Goal: Information Seeking & Learning: Learn about a topic

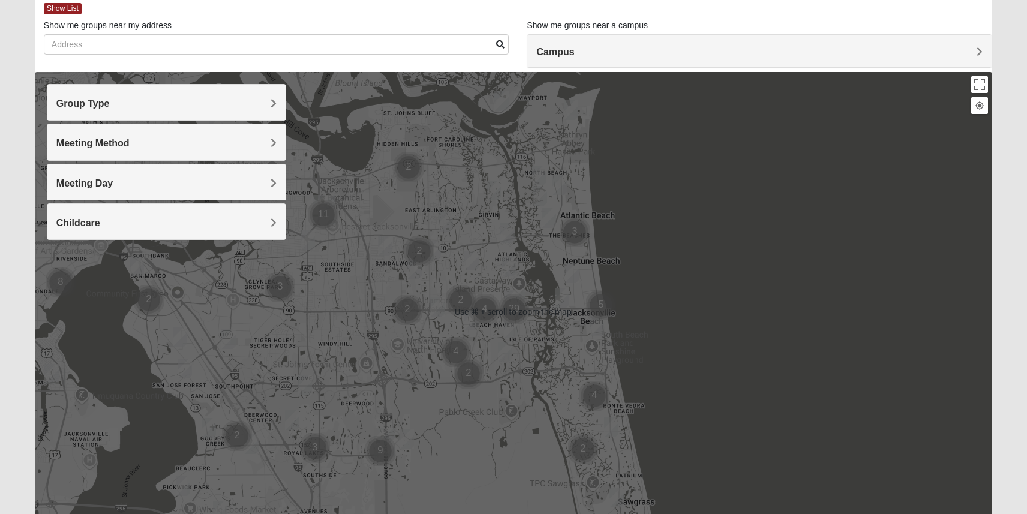
scroll to position [69, 0]
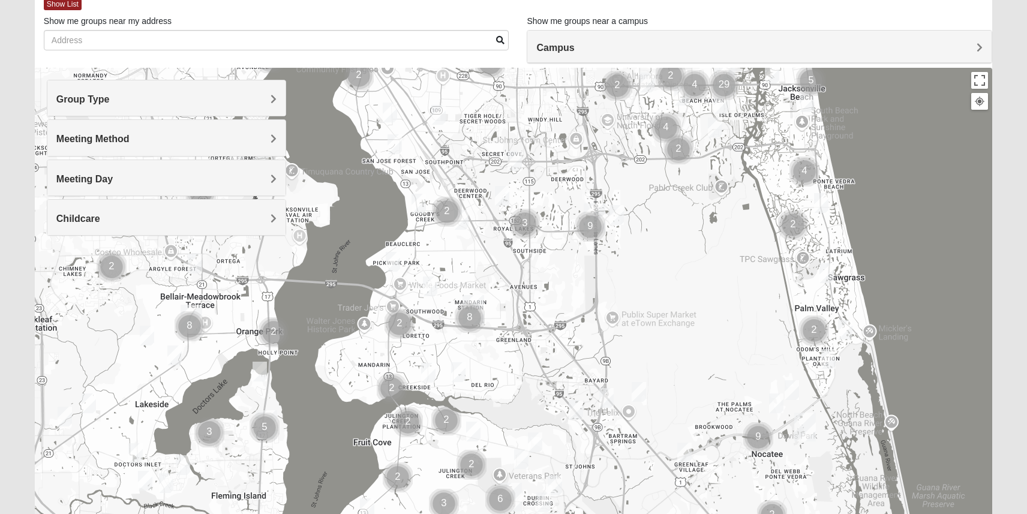
drag, startPoint x: 389, startPoint y: 354, endPoint x: 604, endPoint y: 130, distance: 310.5
click at [604, 130] on div at bounding box center [513, 308] width 957 height 480
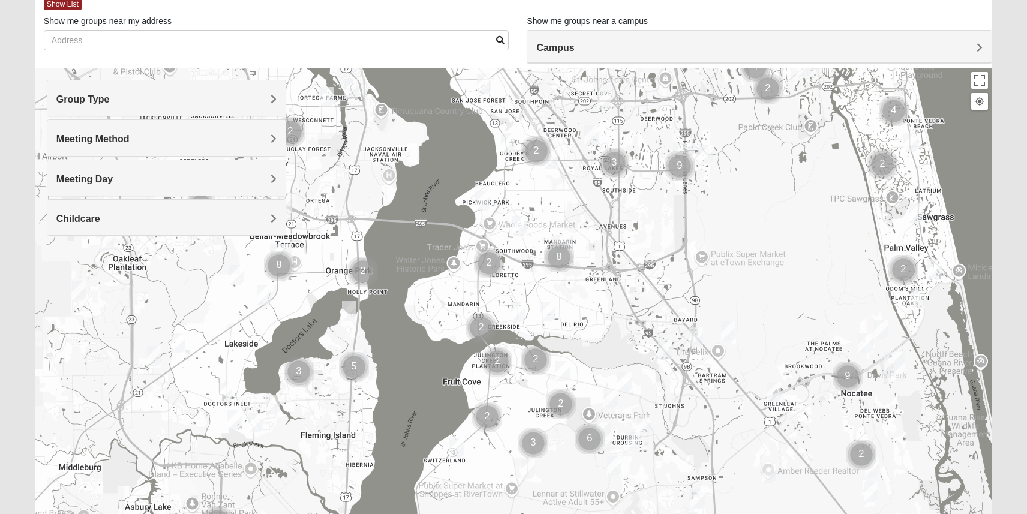
drag, startPoint x: 453, startPoint y: 370, endPoint x: 518, endPoint y: 318, distance: 83.6
click at [518, 318] on img "1825 Mixed Lloyd 32223" at bounding box center [517, 312] width 14 height 20
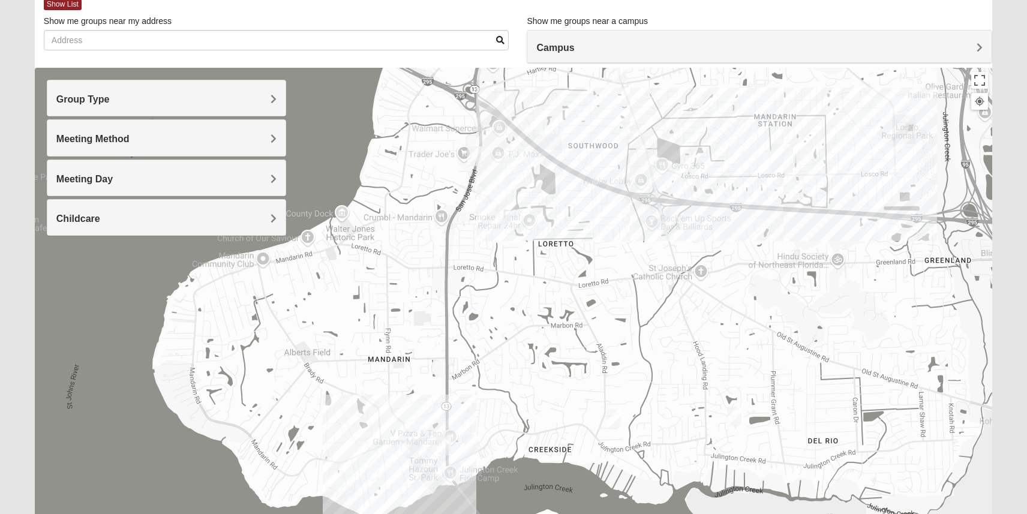
drag, startPoint x: 438, startPoint y: 266, endPoint x: 530, endPoint y: 362, distance: 132.8
click at [530, 362] on div at bounding box center [513, 308] width 957 height 480
click at [503, 216] on img "Womens Salomao 32223" at bounding box center [503, 214] width 14 height 20
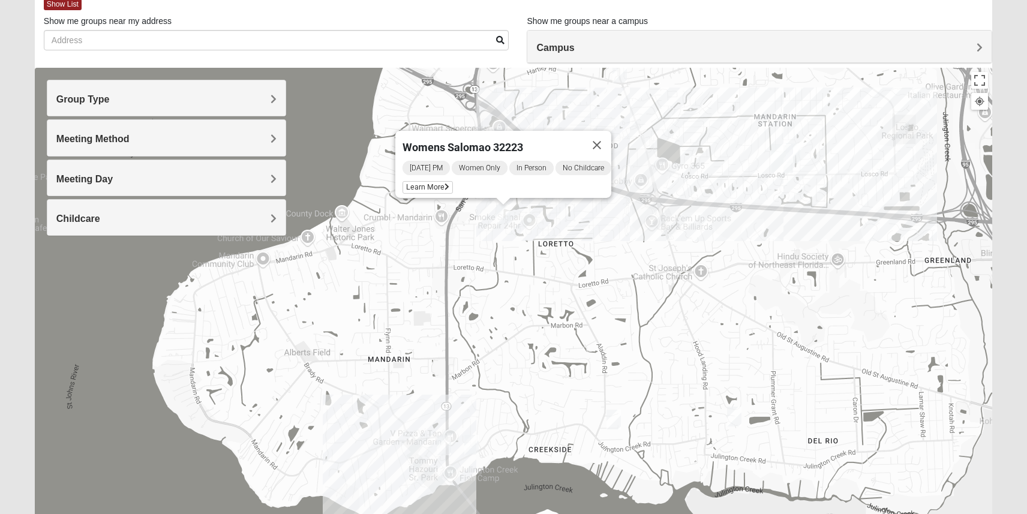
click at [477, 213] on div "Womens Salomao 32223 [DATE] PM Women Only In Person No Childcare Learn More" at bounding box center [513, 308] width 957 height 480
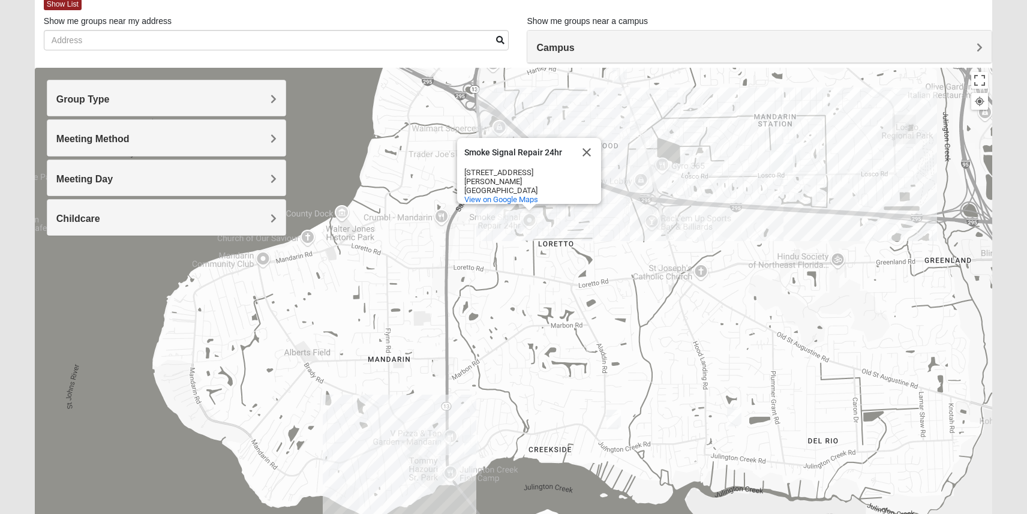
click at [446, 235] on div "Smoke Signal Repair 24hr Smoke Signal Repair 24hr [STREET_ADDRESS][PERSON_NAME]…" at bounding box center [513, 308] width 957 height 480
click at [586, 149] on button "Close" at bounding box center [586, 152] width 29 height 29
click at [478, 155] on img "Mens Laing 32257" at bounding box center [474, 156] width 14 height 20
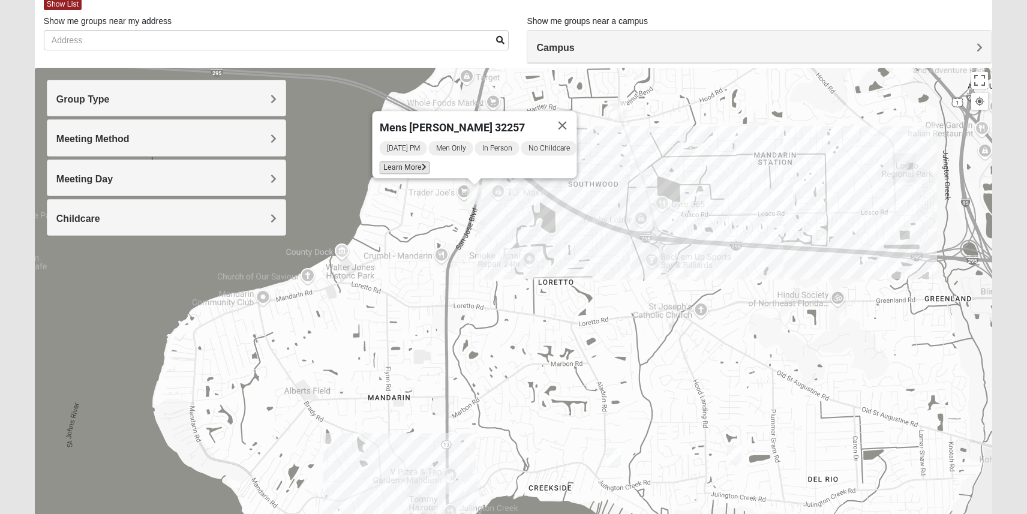
click at [409, 161] on span "Learn More" at bounding box center [404, 167] width 50 height 13
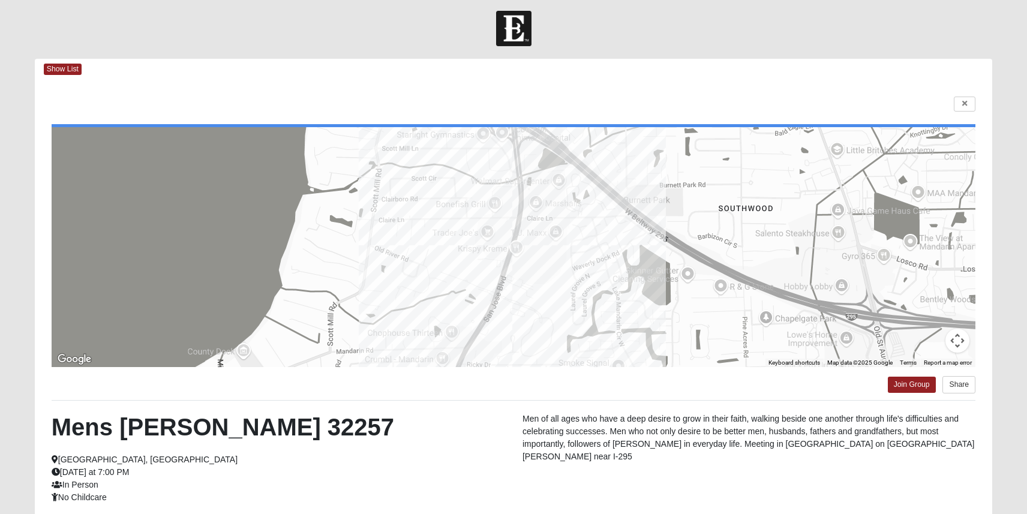
scroll to position [0, 0]
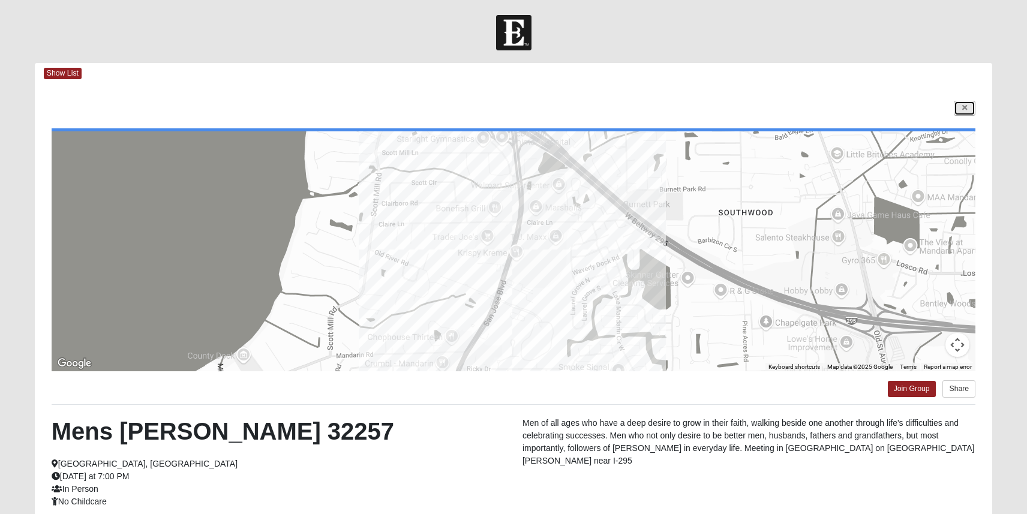
click at [963, 107] on icon at bounding box center [964, 107] width 5 height 7
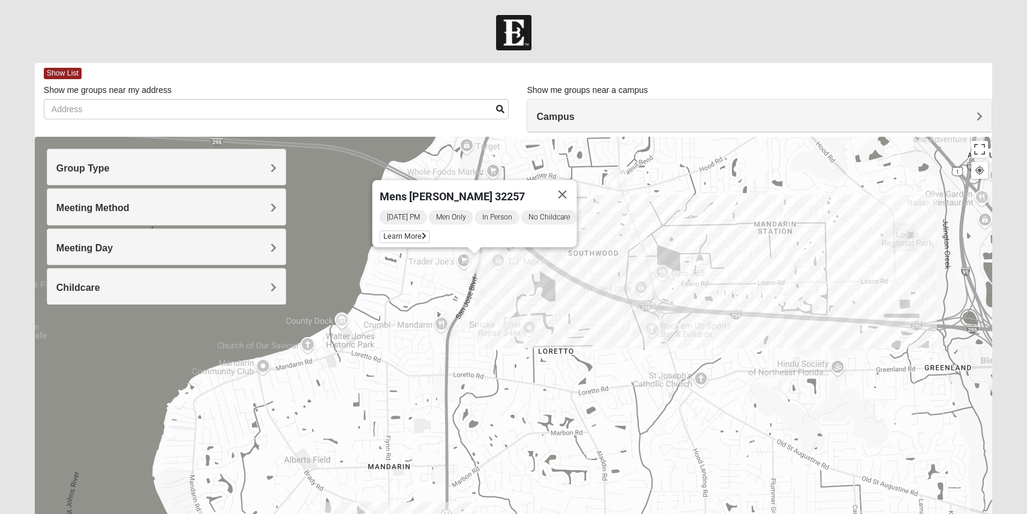
click at [619, 181] on img "Mens Gilbert 32257" at bounding box center [619, 180] width 14 height 20
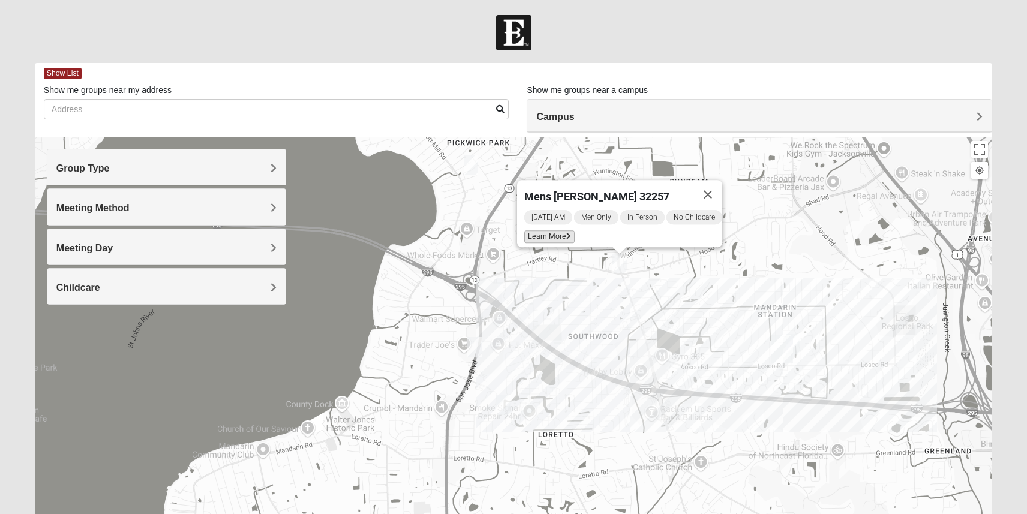
click at [545, 230] on span "Learn More" at bounding box center [549, 236] width 50 height 13
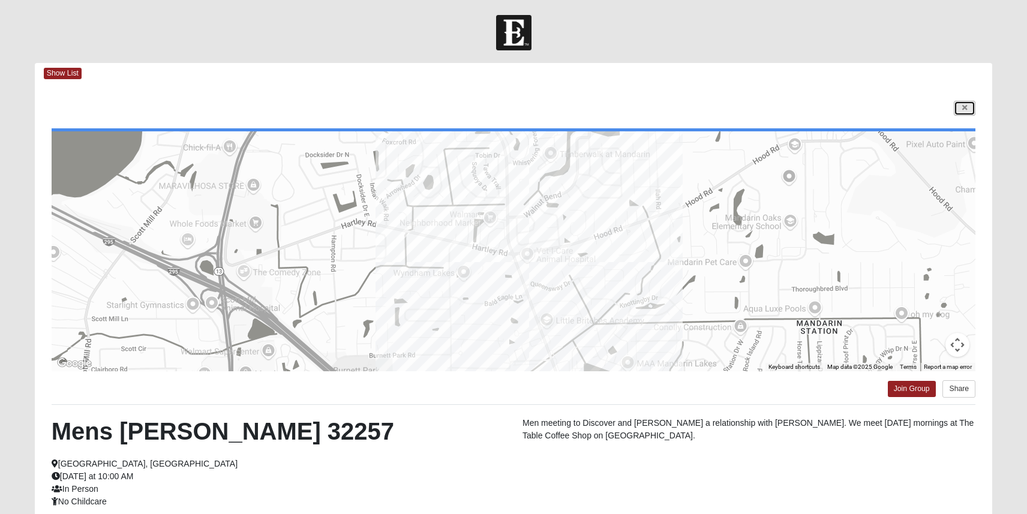
click at [967, 111] on link at bounding box center [964, 108] width 22 height 15
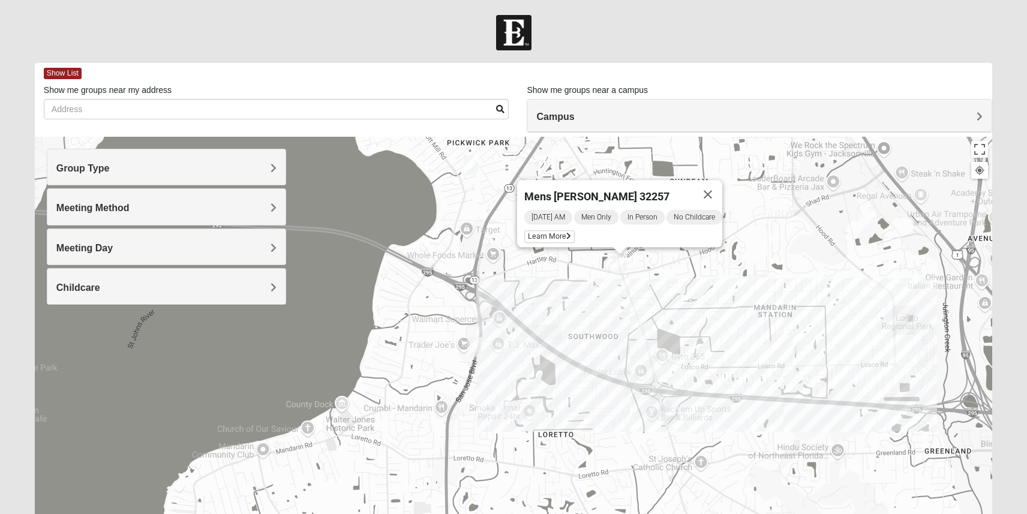
click at [503, 257] on div "Mens [PERSON_NAME] 32257 [DATE] AM Men Only In Person No Childcare Learn More" at bounding box center [513, 377] width 957 height 480
click at [719, 184] on button "Close" at bounding box center [707, 194] width 29 height 29
click at [796, 344] on img "On Campus Mixed Hoffstatter 32257" at bounding box center [793, 344] width 14 height 20
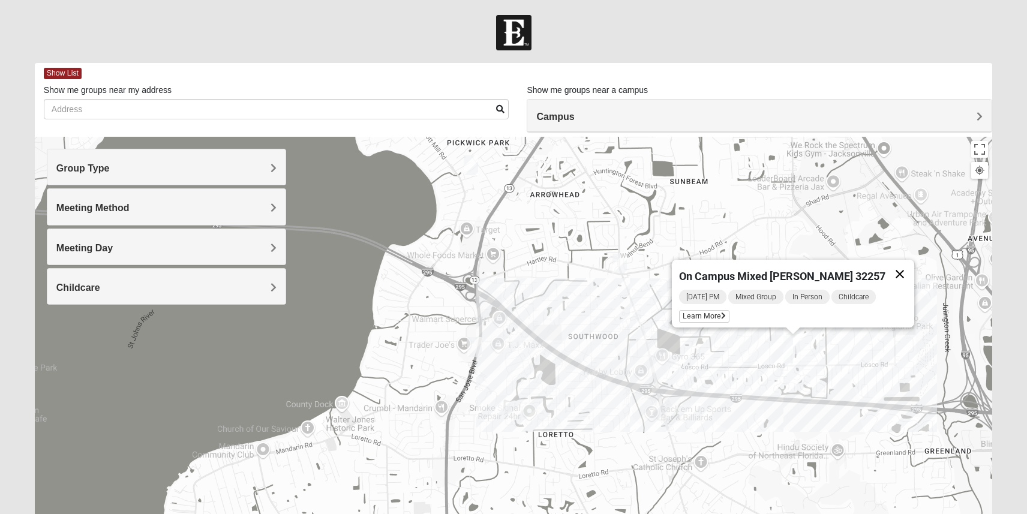
click at [888, 266] on button "Close" at bounding box center [899, 274] width 29 height 29
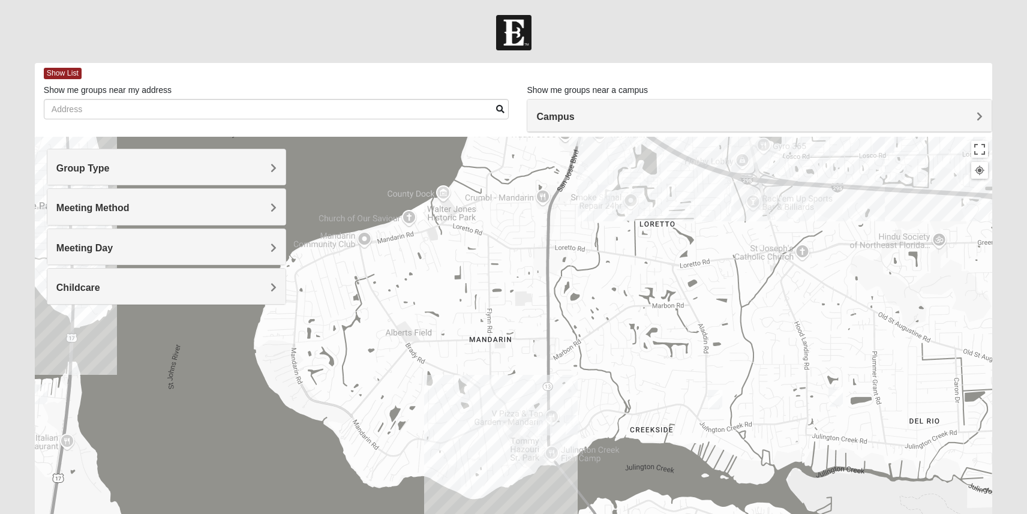
drag, startPoint x: 570, startPoint y: 420, endPoint x: 672, endPoint y: 209, distance: 234.7
click at [672, 209] on div at bounding box center [513, 377] width 957 height 480
click at [574, 428] on img "Mixed VonNieda 32223" at bounding box center [572, 425] width 14 height 20
click at [543, 428] on img "Mixed RE/MAX 32223" at bounding box center [545, 426] width 14 height 20
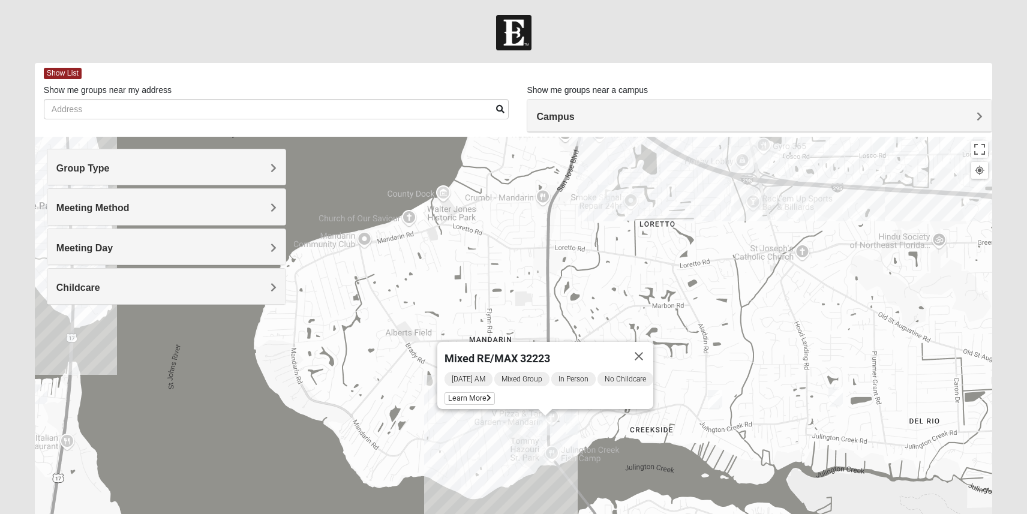
click at [712, 398] on img "1825 Mixed Lloyd 32223" at bounding box center [715, 400] width 14 height 20
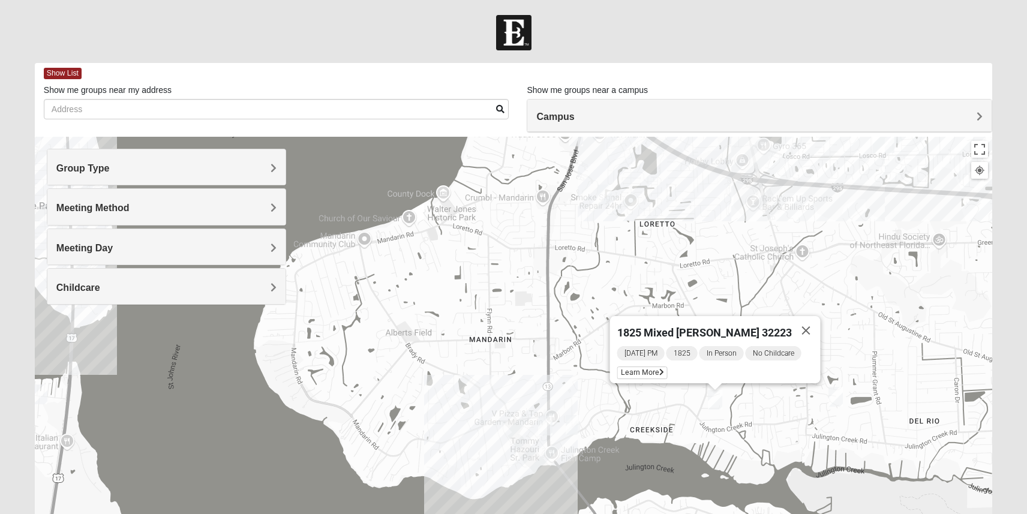
click at [835, 402] on img "Mixed Eler 32258" at bounding box center [835, 397] width 14 height 20
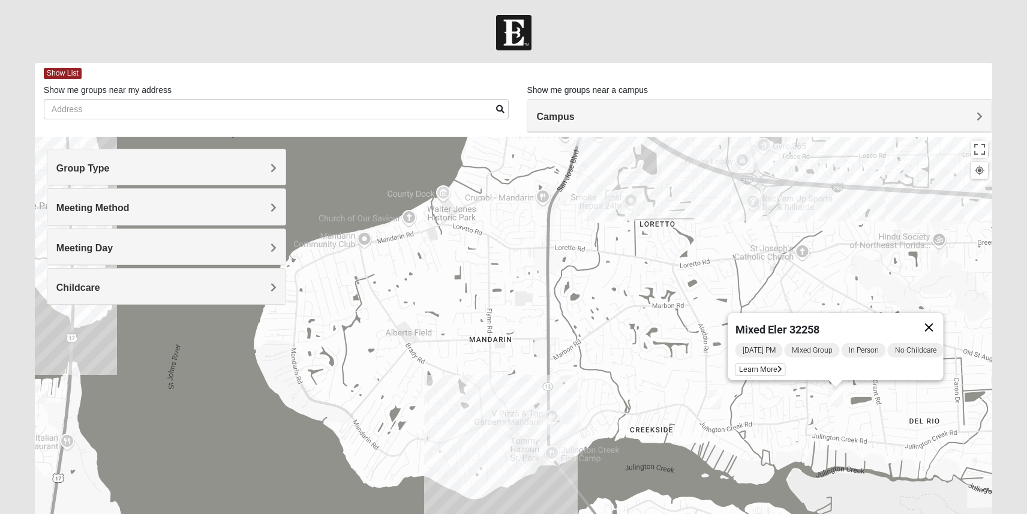
click at [941, 319] on button "Close" at bounding box center [928, 327] width 29 height 29
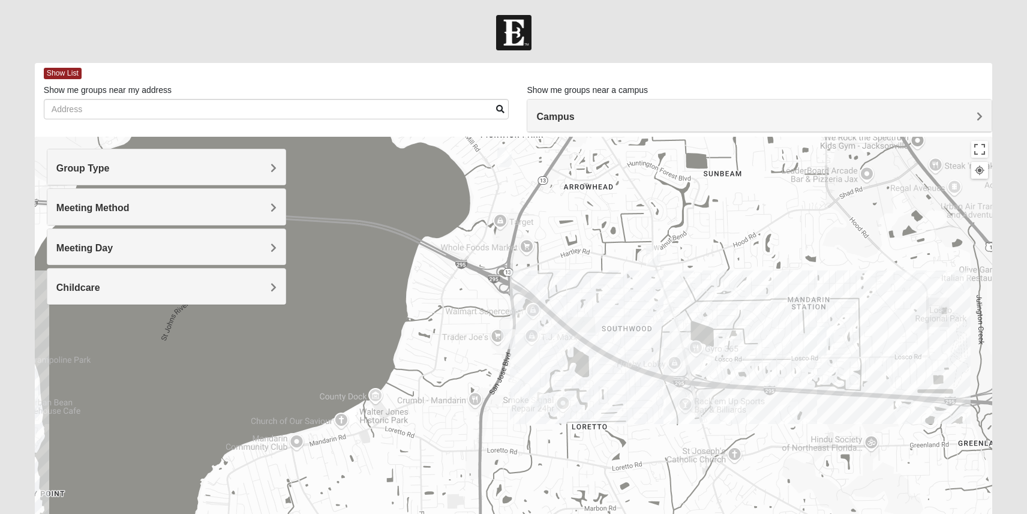
drag, startPoint x: 907, startPoint y: 231, endPoint x: 840, endPoint y: 435, distance: 214.9
click at [840, 435] on div at bounding box center [513, 377] width 957 height 480
click at [798, 354] on div at bounding box center [513, 377] width 957 height 480
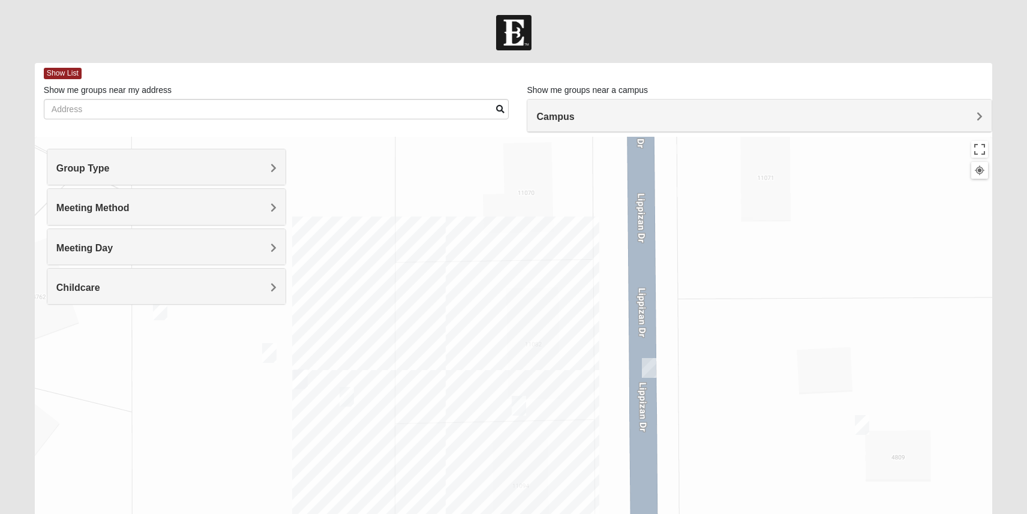
click at [519, 409] on img "On Campus Mens Schultz 32257" at bounding box center [519, 406] width 14 height 20
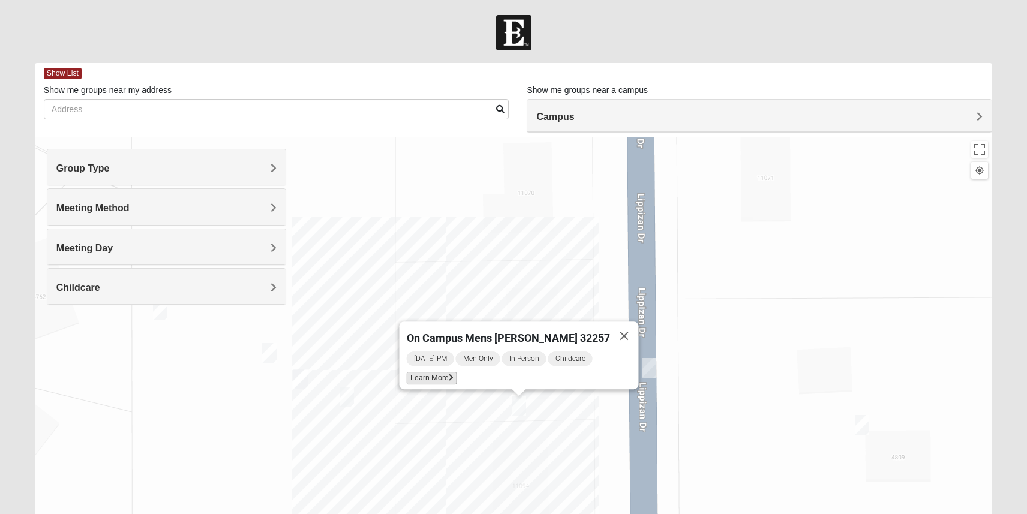
click at [455, 372] on span "Learn More" at bounding box center [431, 378] width 50 height 13
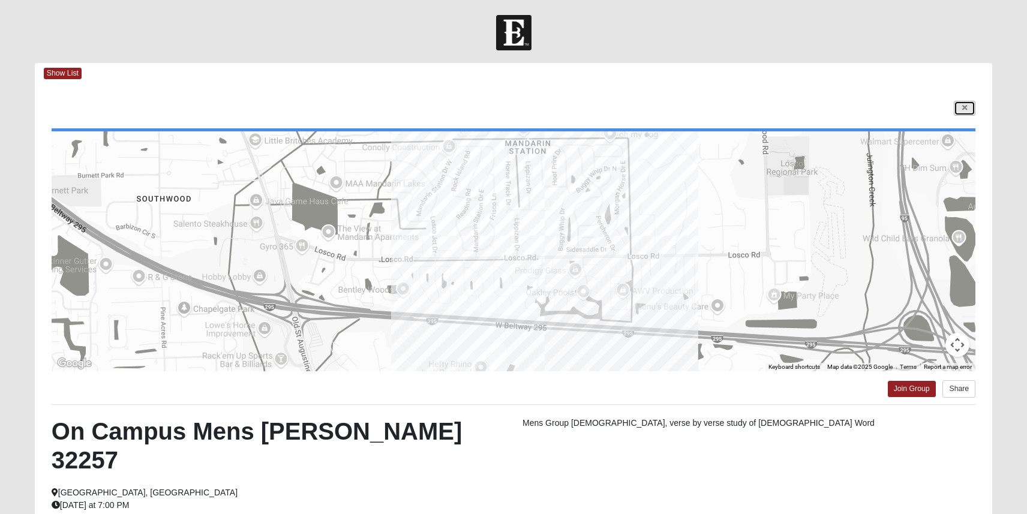
click at [967, 107] on link at bounding box center [964, 108] width 22 height 15
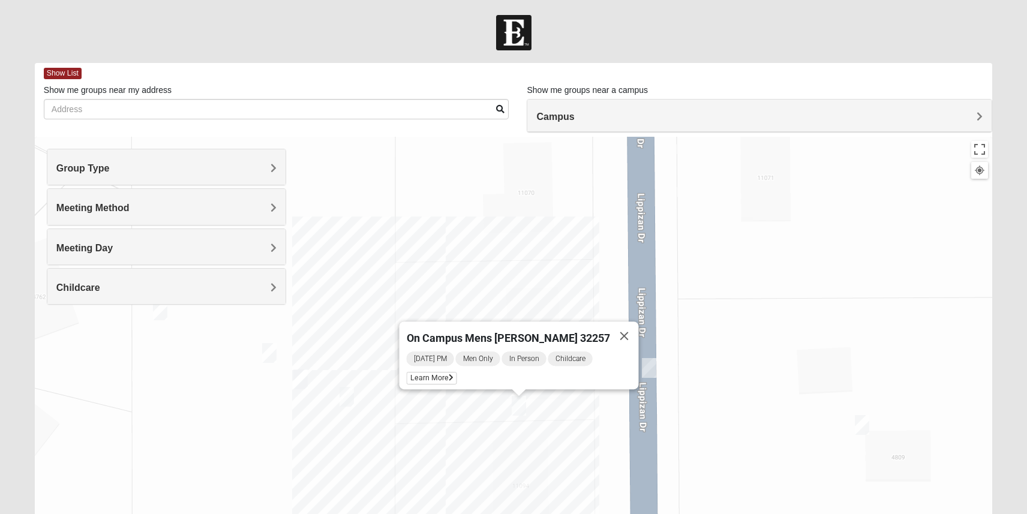
click at [347, 399] on img "On Campus Mens Hoffstatter 32257" at bounding box center [346, 397] width 14 height 20
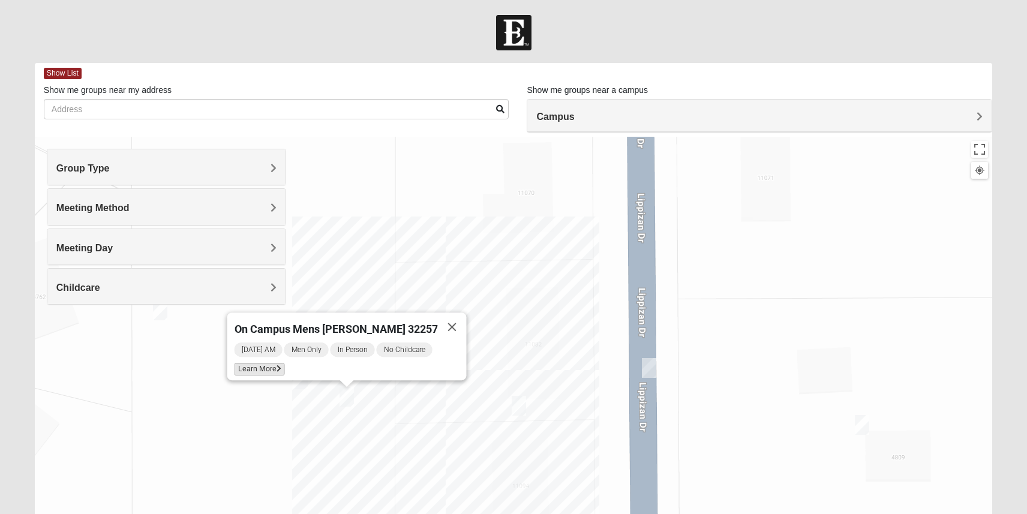
click at [276, 364] on span "Learn More" at bounding box center [259, 369] width 50 height 13
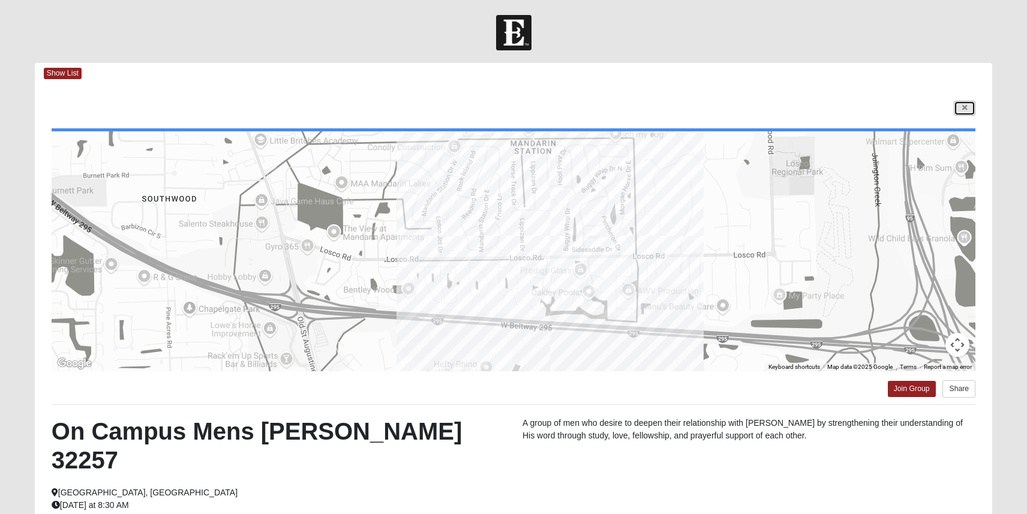
click at [964, 110] on icon at bounding box center [964, 107] width 5 height 7
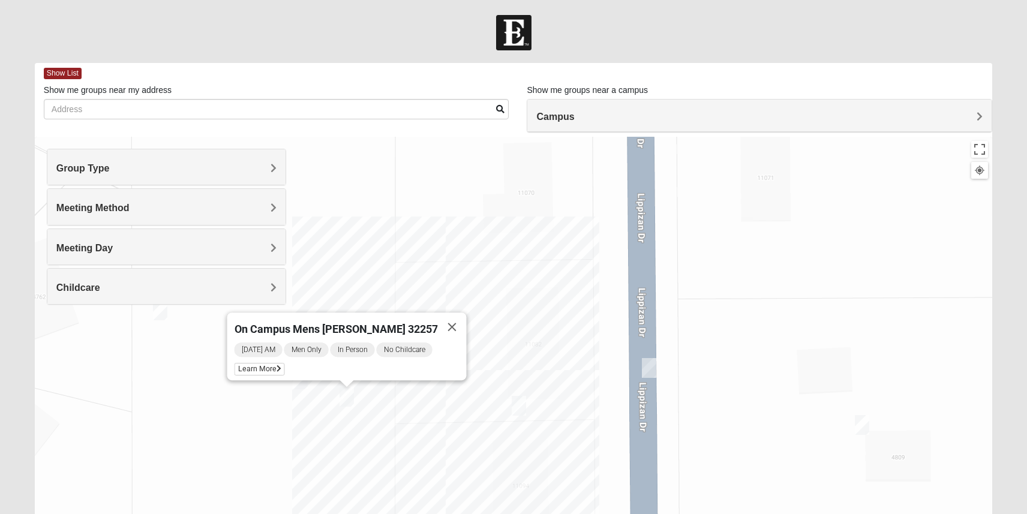
click at [288, 447] on div "On Campus Mens [PERSON_NAME] 32257 [DATE] AM Men Only In Person No Childcare Le…" at bounding box center [513, 377] width 957 height 480
click at [303, 389] on img "On Campus Mixed Jones 32257" at bounding box center [300, 379] width 14 height 20
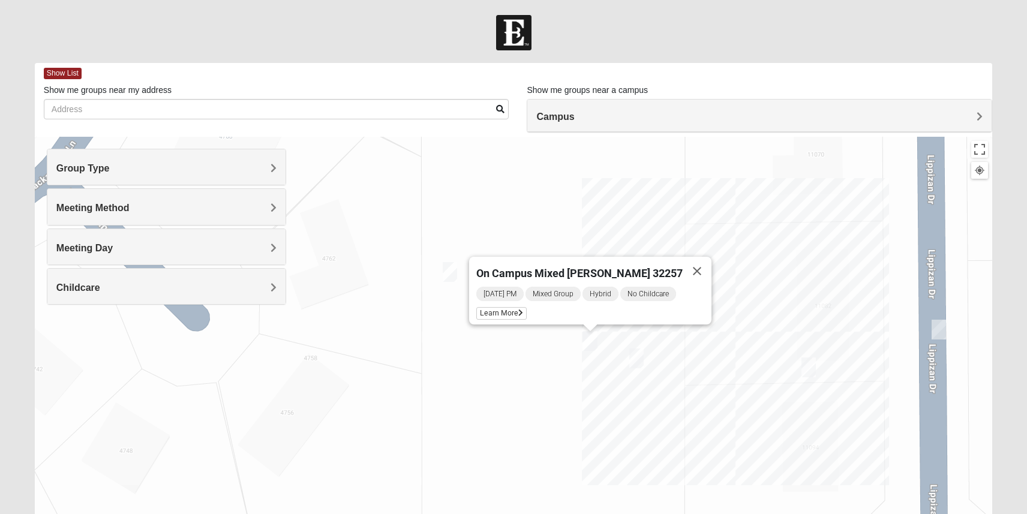
drag, startPoint x: 242, startPoint y: 423, endPoint x: 528, endPoint y: 384, distance: 289.4
click at [532, 384] on div "On Campus Mixed [PERSON_NAME] 32257 [DATE] PM Mixed Group Hybrid No Childcare L…" at bounding box center [513, 377] width 957 height 480
click at [455, 272] on img "On Campus Mens Gruber 32257" at bounding box center [449, 271] width 14 height 20
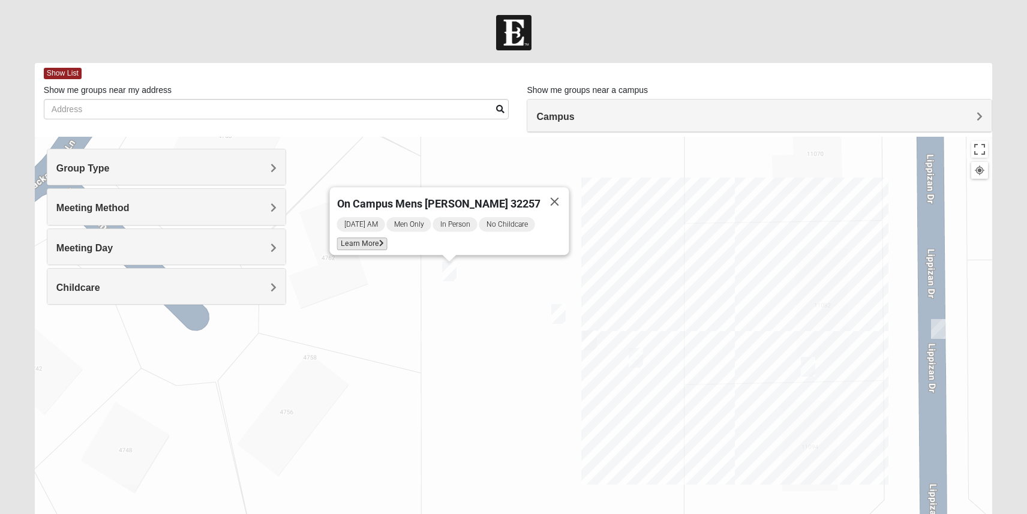
click at [386, 237] on span "Learn More" at bounding box center [361, 243] width 50 height 13
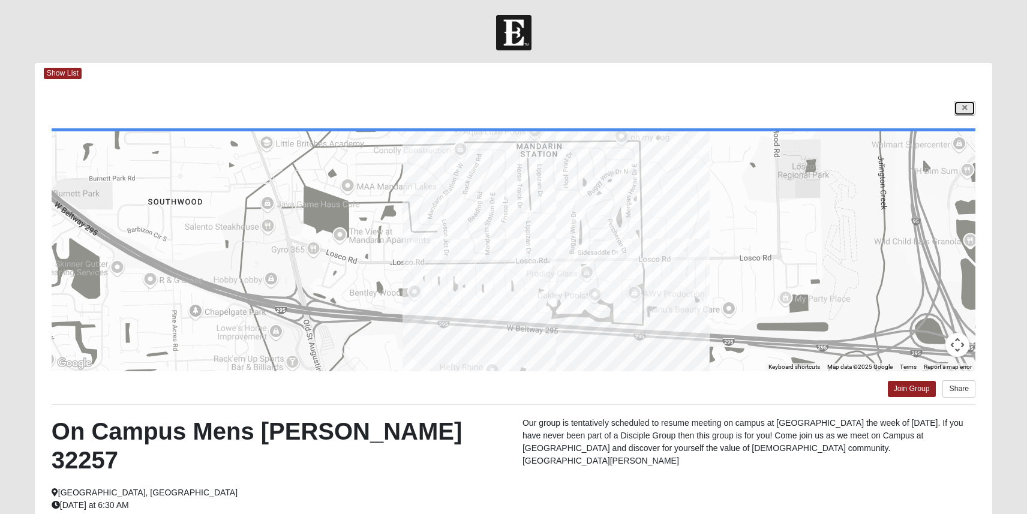
click at [964, 108] on icon at bounding box center [964, 107] width 5 height 7
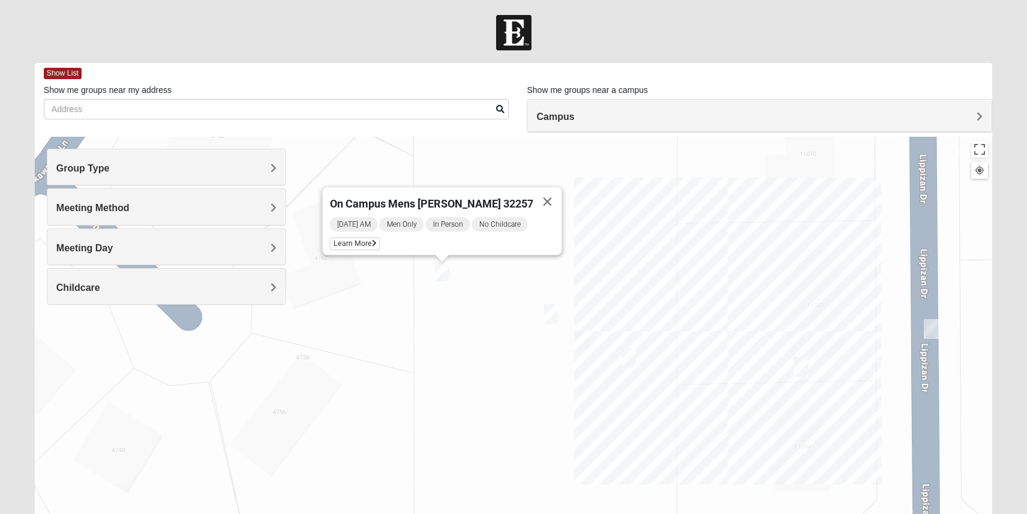
drag, startPoint x: 793, startPoint y: 404, endPoint x: 635, endPoint y: 372, distance: 161.6
click at [635, 372] on div "On Campus Mens [PERSON_NAME] 32257 [DATE] AM Men Only In Person No Childcare Le…" at bounding box center [513, 377] width 957 height 480
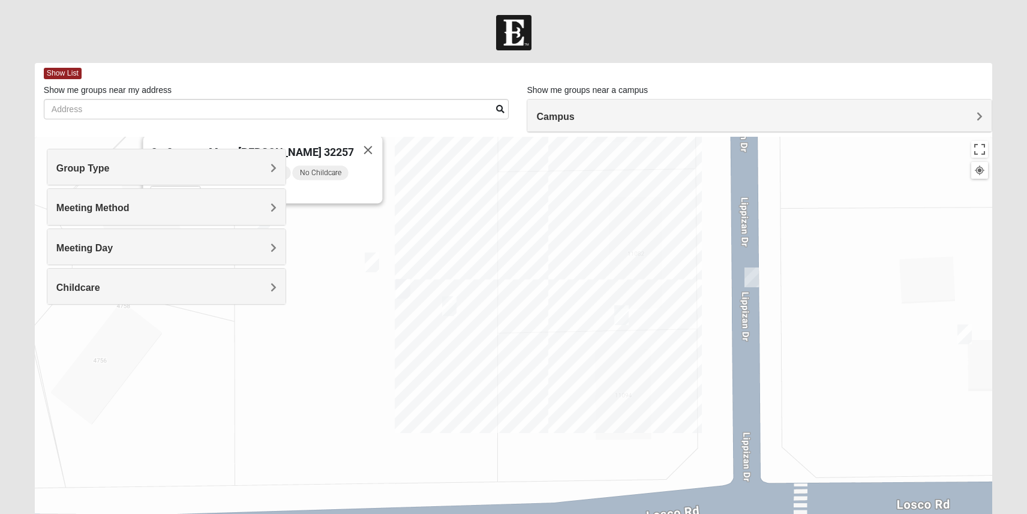
click at [753, 288] on div "On Campus Mens [PERSON_NAME] 32257 [DATE] AM Men Only In Person No Childcare Le…" at bounding box center [513, 377] width 957 height 480
click at [755, 278] on img "On Campus Womens Monger 32257" at bounding box center [751, 277] width 14 height 20
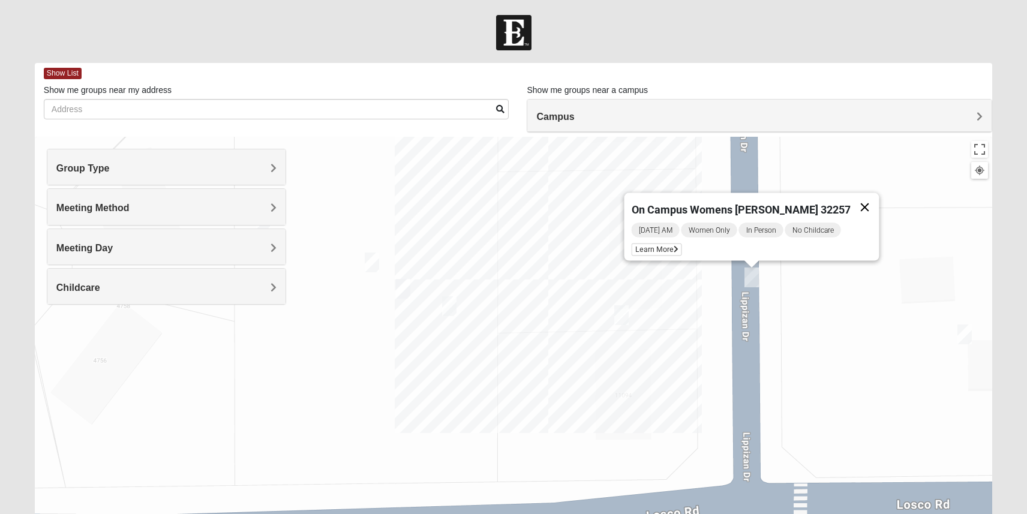
click at [853, 200] on button "Close" at bounding box center [864, 207] width 29 height 29
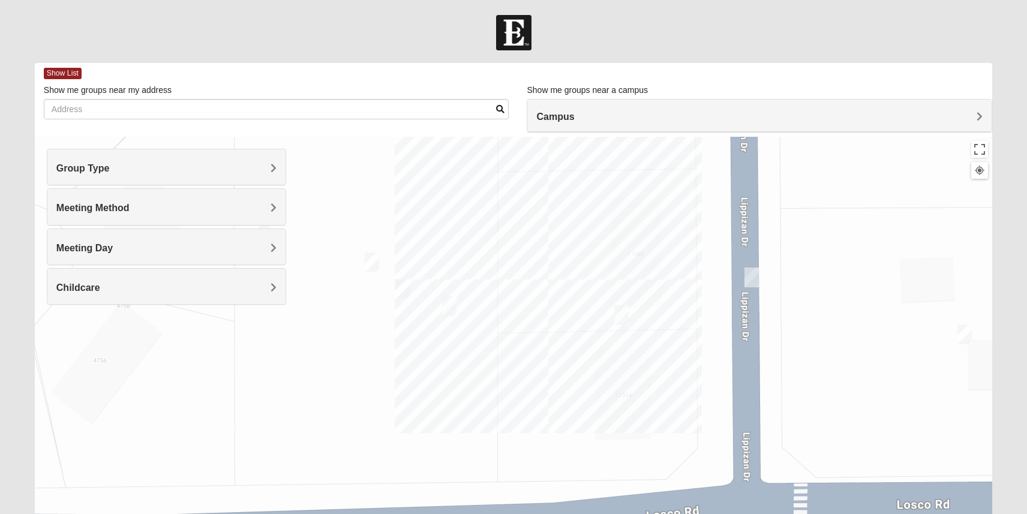
click at [967, 341] on img "On Campus Mens Willis 32257" at bounding box center [964, 334] width 14 height 20
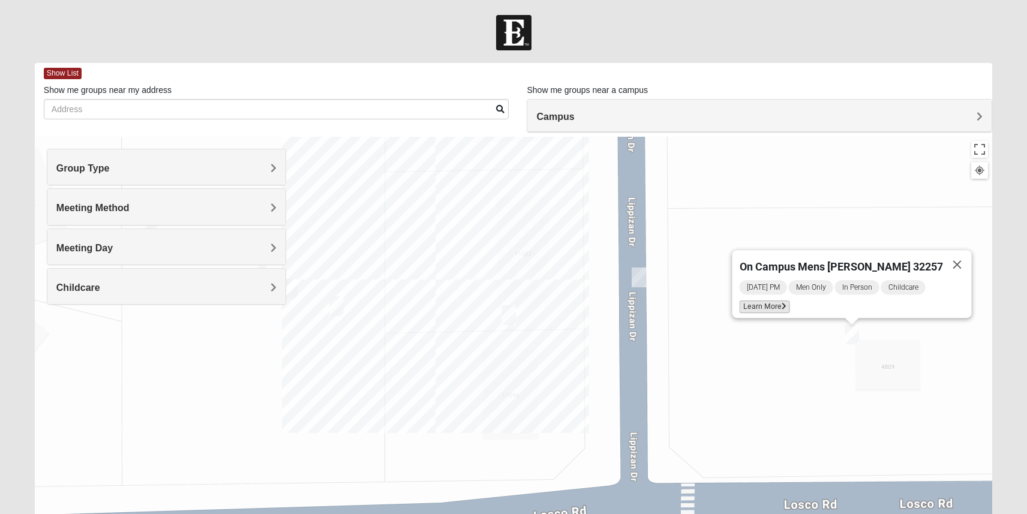
click at [789, 300] on span "Learn More" at bounding box center [764, 306] width 50 height 13
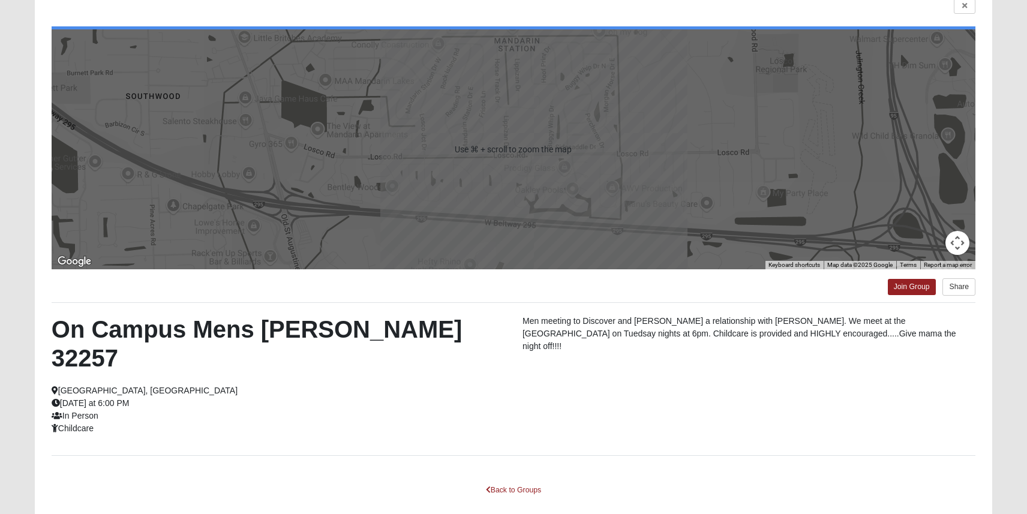
scroll to position [138, 0]
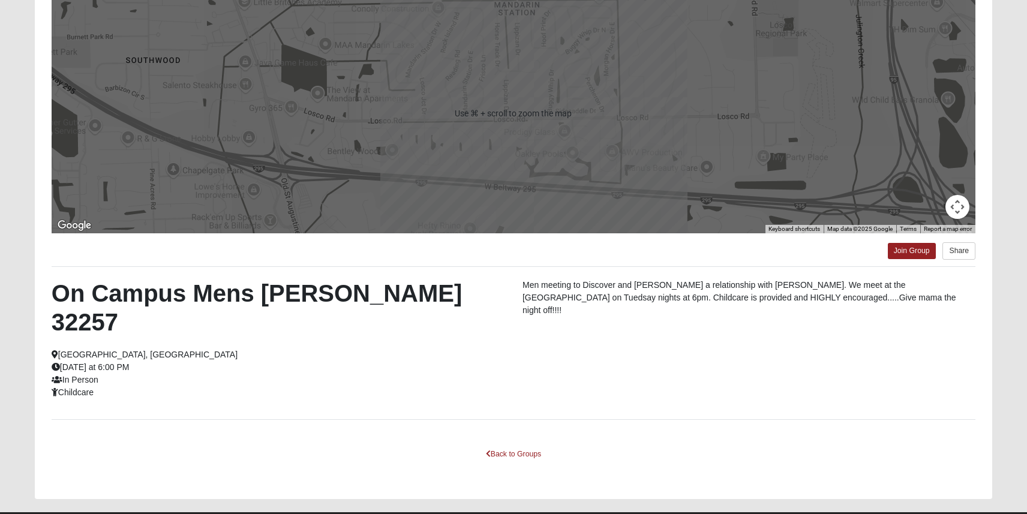
click at [495, 314] on div "On Campus Mens [PERSON_NAME] 32257 [GEOGRAPHIC_DATA], [GEOGRAPHIC_DATA] [DATE] …" at bounding box center [278, 339] width 471 height 120
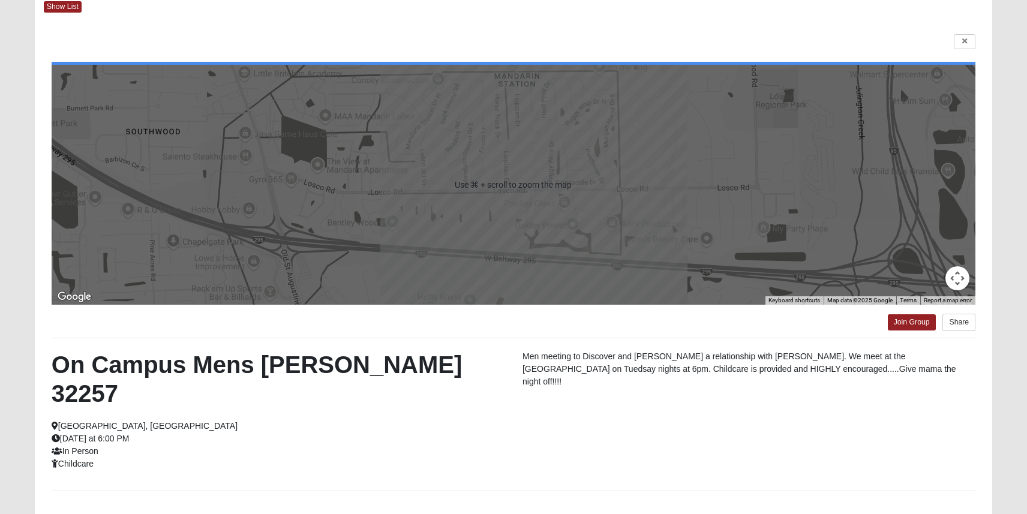
scroll to position [59, 0]
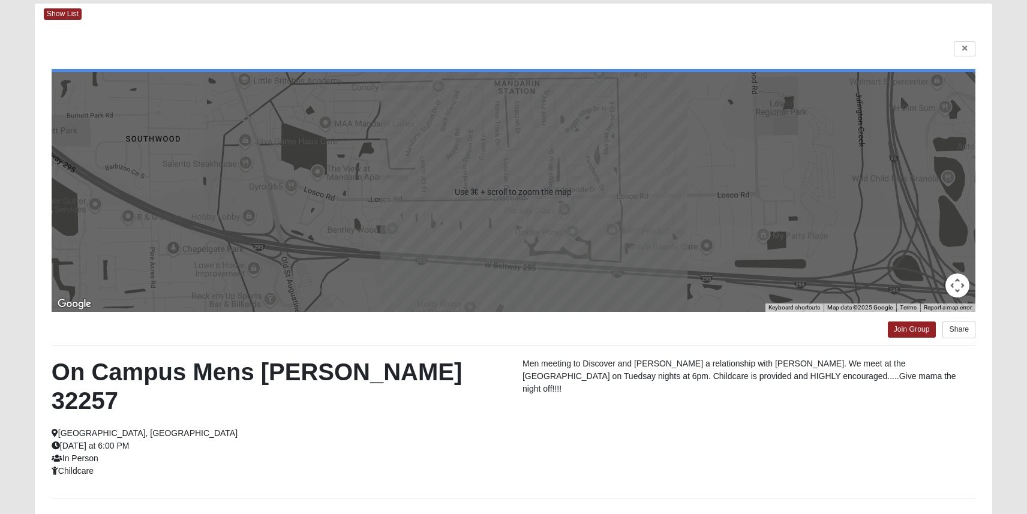
click at [967, 57] on div "← Move left → Move right ↑ Move up ↓ Move down + Zoom in - Zoom out Home Jump l…" at bounding box center [513, 301] width 957 height 553
click at [965, 46] on icon at bounding box center [964, 48] width 5 height 7
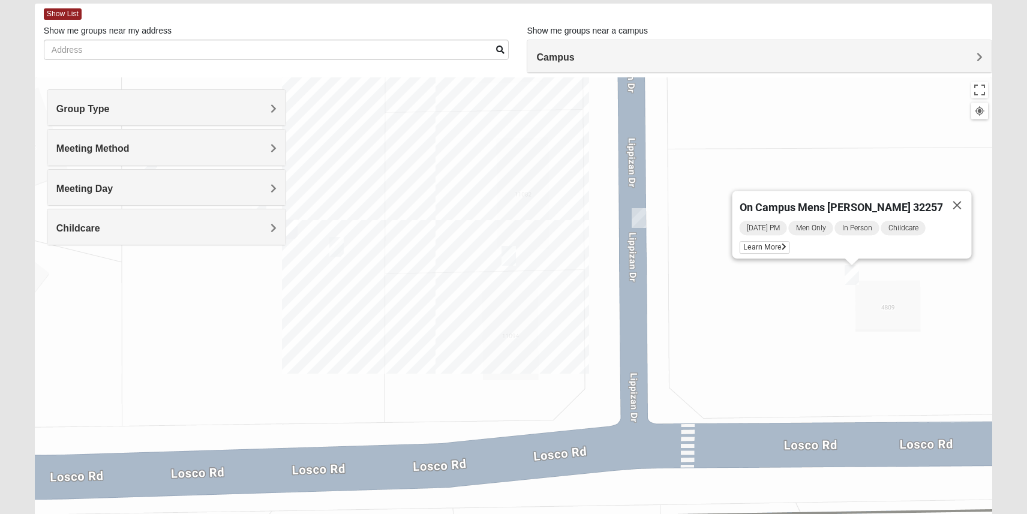
click at [639, 222] on img "On Campus Womens Monger 32257" at bounding box center [638, 218] width 14 height 20
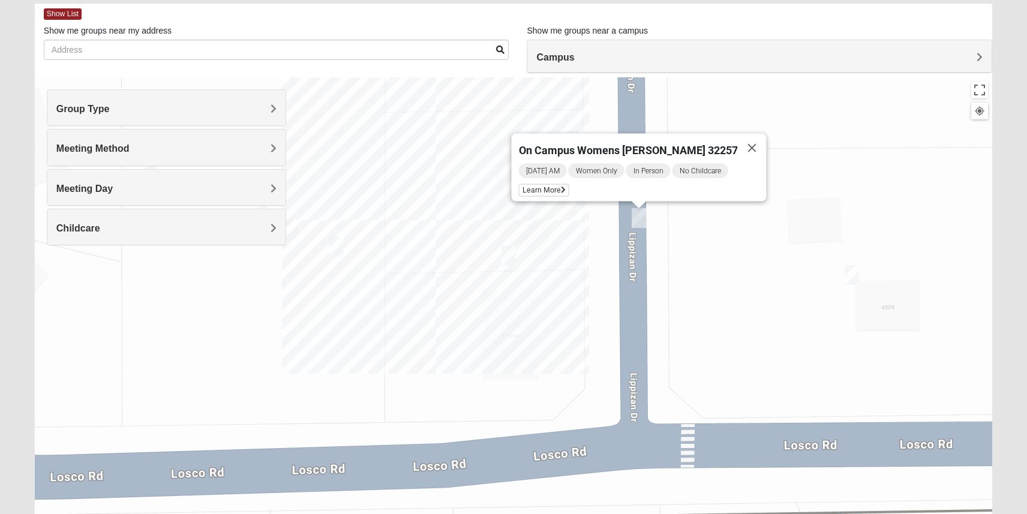
click at [337, 252] on img "On Campus Mens Hoffstatter 32257" at bounding box center [336, 247] width 14 height 20
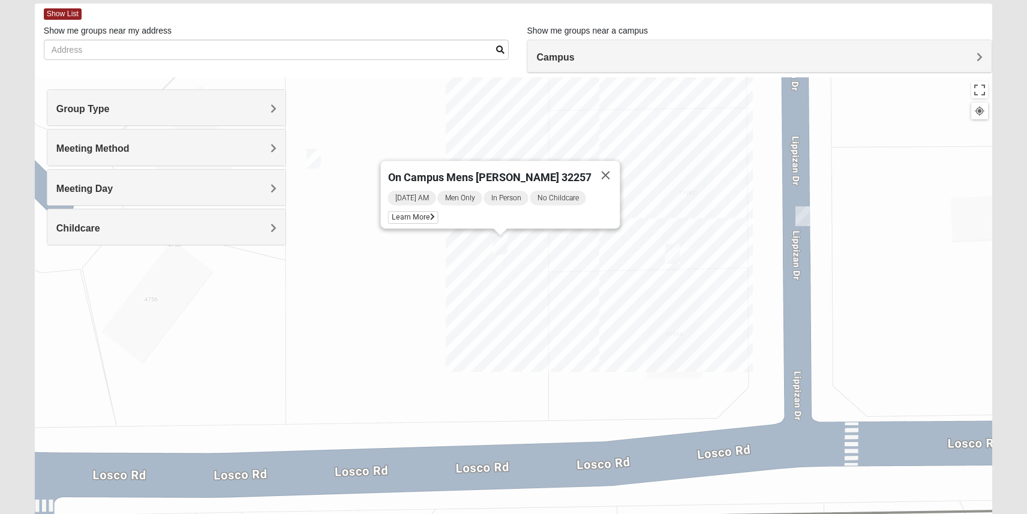
drag, startPoint x: 259, startPoint y: 290, endPoint x: 427, endPoint y: 288, distance: 167.9
click at [428, 288] on div "On Campus Mens [PERSON_NAME] 32257 [DATE] AM Men Only In Person No Childcare Le…" at bounding box center [513, 317] width 957 height 480
click at [456, 236] on img "On Campus Mixed Jones 32257" at bounding box center [454, 228] width 14 height 20
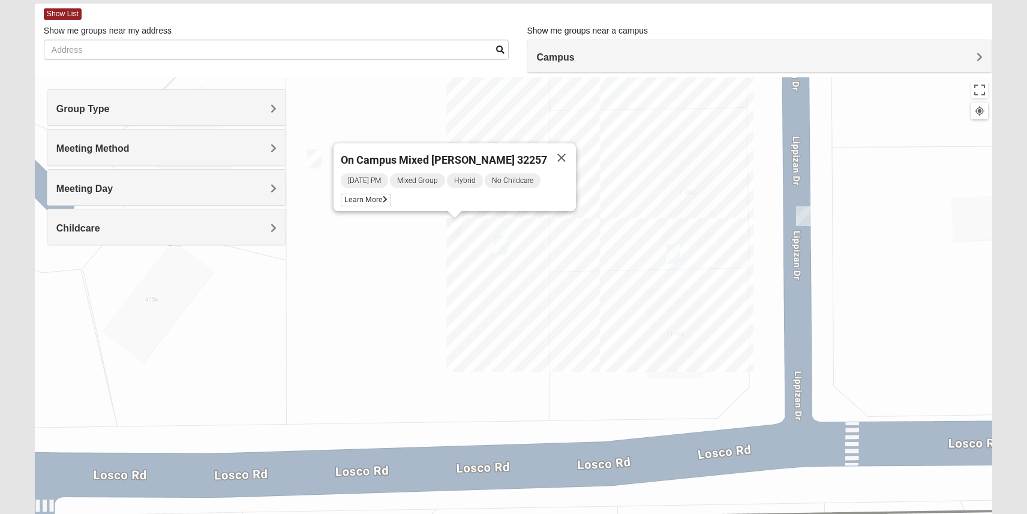
click at [320, 165] on img "On Campus Mens Gruber 32257" at bounding box center [314, 159] width 14 height 20
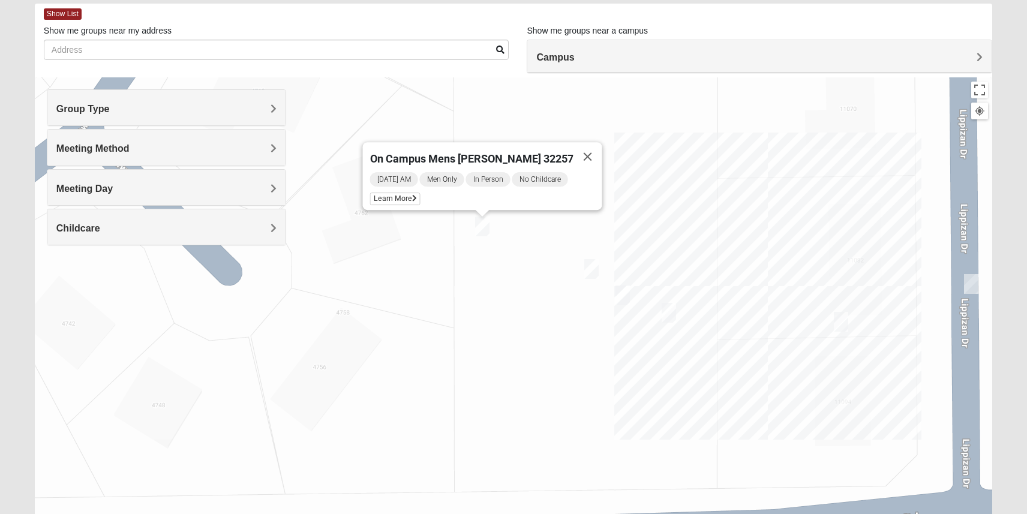
drag, startPoint x: 296, startPoint y: 266, endPoint x: 466, endPoint y: 288, distance: 171.2
click at [466, 288] on div "On Campus Mens [PERSON_NAME] 32257 [DATE] AM Men Only In Person No Childcare Le…" at bounding box center [513, 317] width 957 height 480
click at [579, 153] on button "Close" at bounding box center [587, 156] width 29 height 29
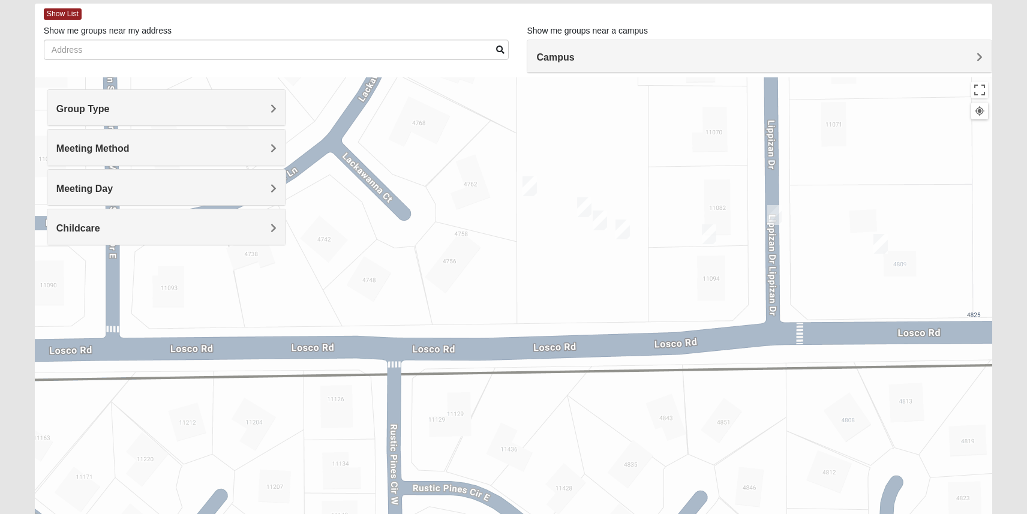
click at [882, 241] on img "On Campus Mens Willis 32257" at bounding box center [880, 244] width 14 height 20
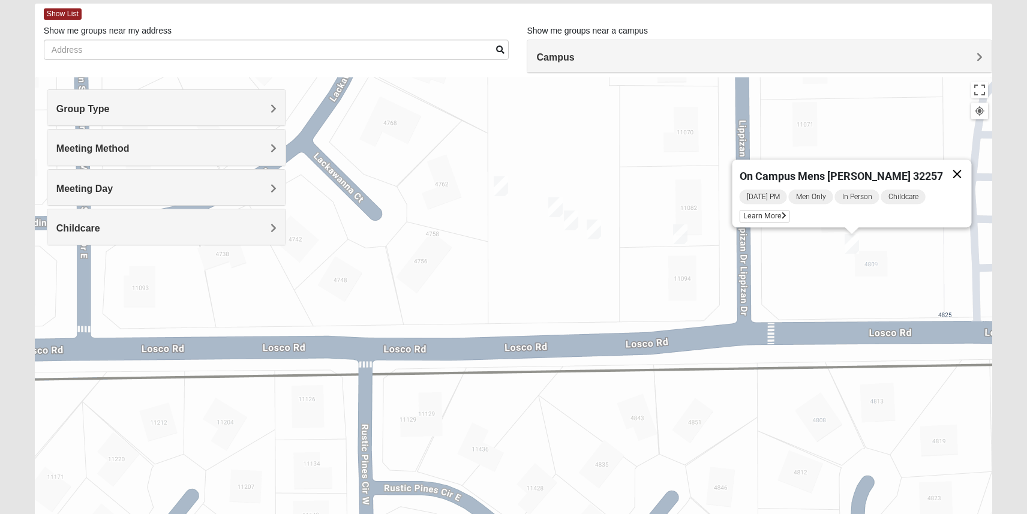
click at [944, 163] on button "Close" at bounding box center [956, 174] width 29 height 29
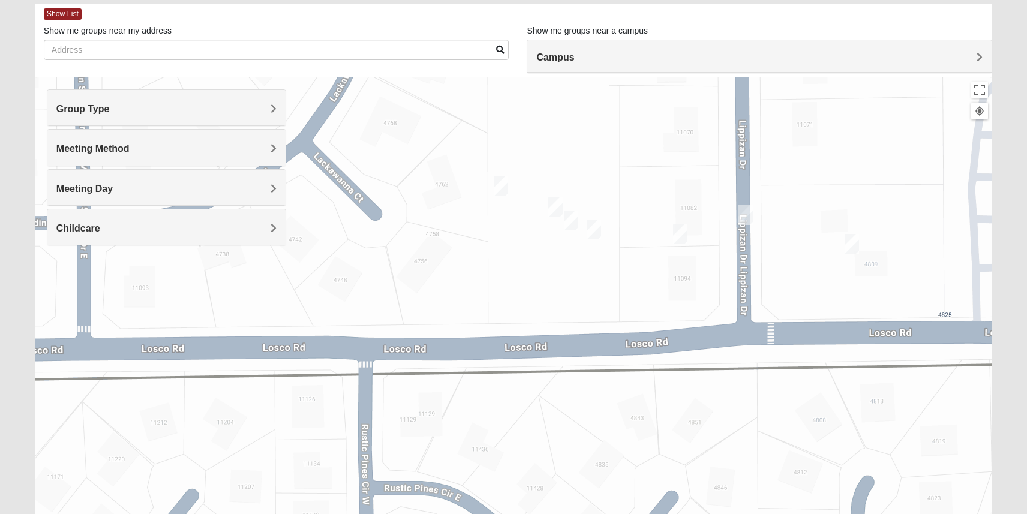
click at [669, 240] on div "To navigate, press the arrow keys." at bounding box center [513, 317] width 957 height 480
click at [684, 239] on img "On Campus Mens Schultz 32257" at bounding box center [680, 234] width 14 height 20
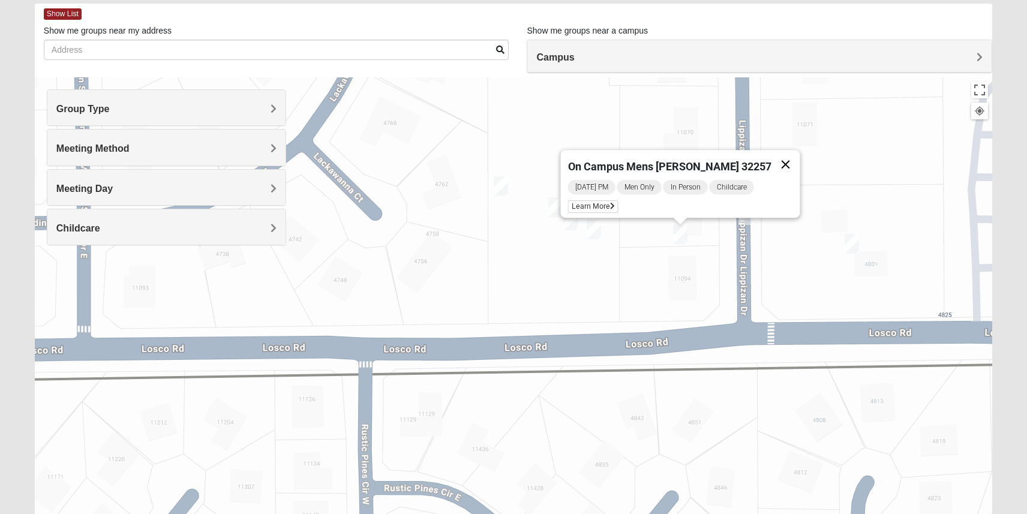
click at [778, 151] on button "Close" at bounding box center [785, 164] width 29 height 29
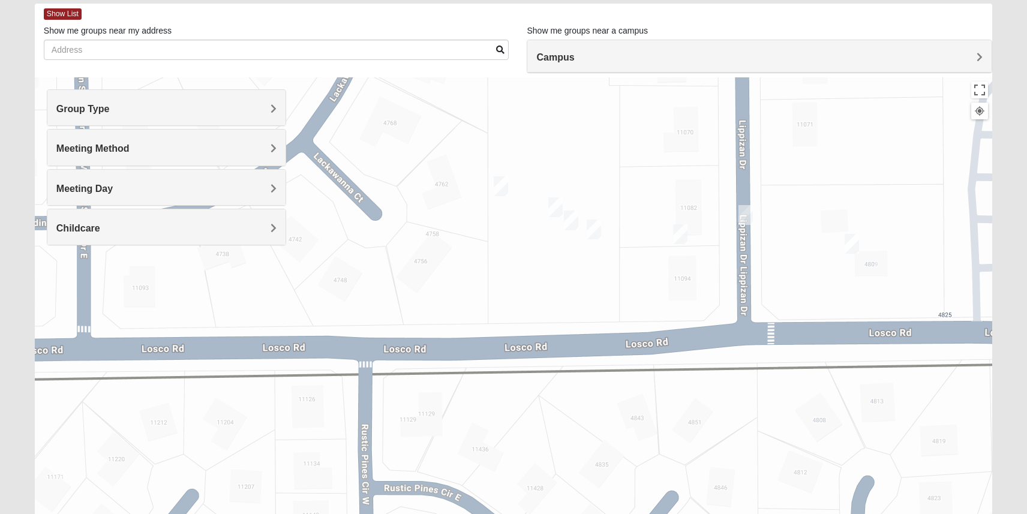
click at [110, 107] on span "Group Type" at bounding box center [82, 109] width 53 height 10
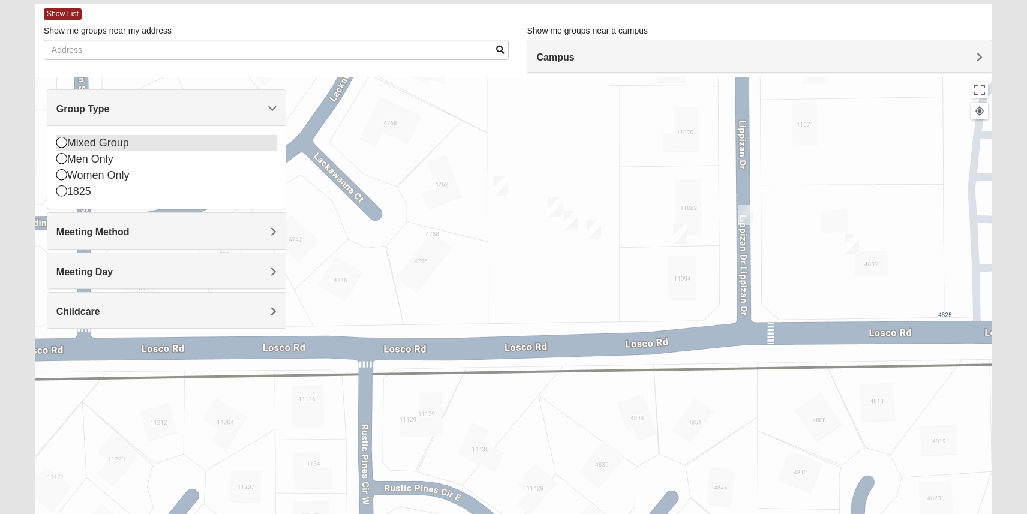
click at [73, 146] on div "Mixed Group" at bounding box center [166, 143] width 220 height 16
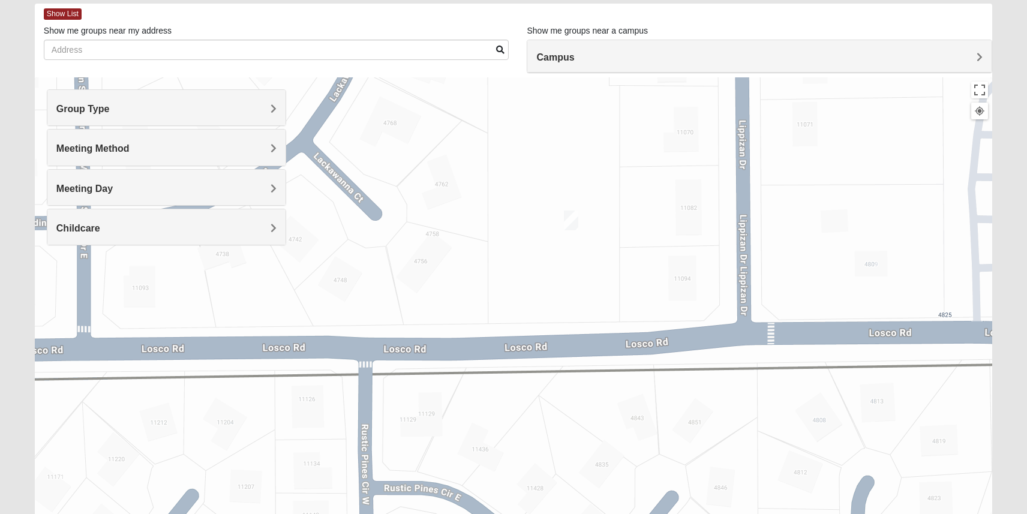
click at [125, 150] on span "Meeting Method" at bounding box center [92, 148] width 73 height 10
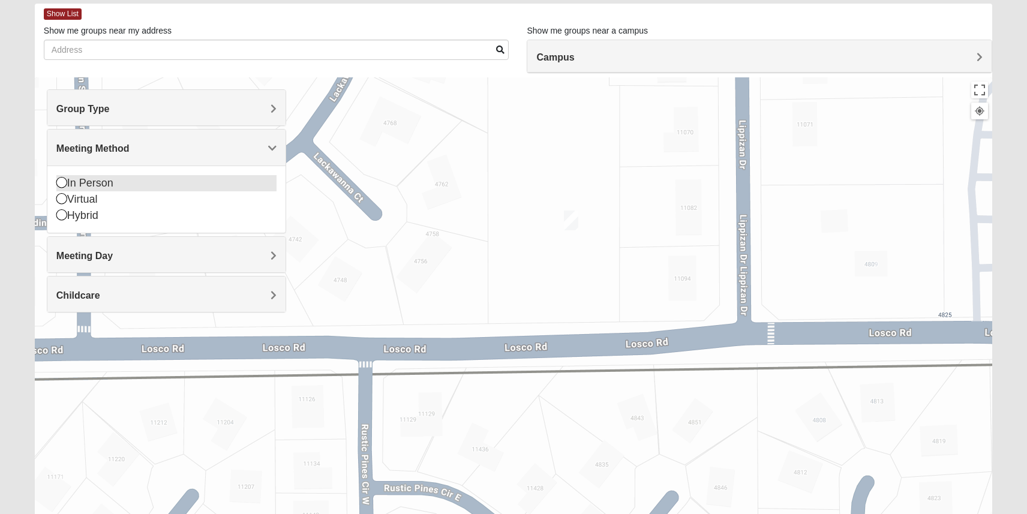
click at [84, 182] on div "In Person" at bounding box center [166, 183] width 220 height 16
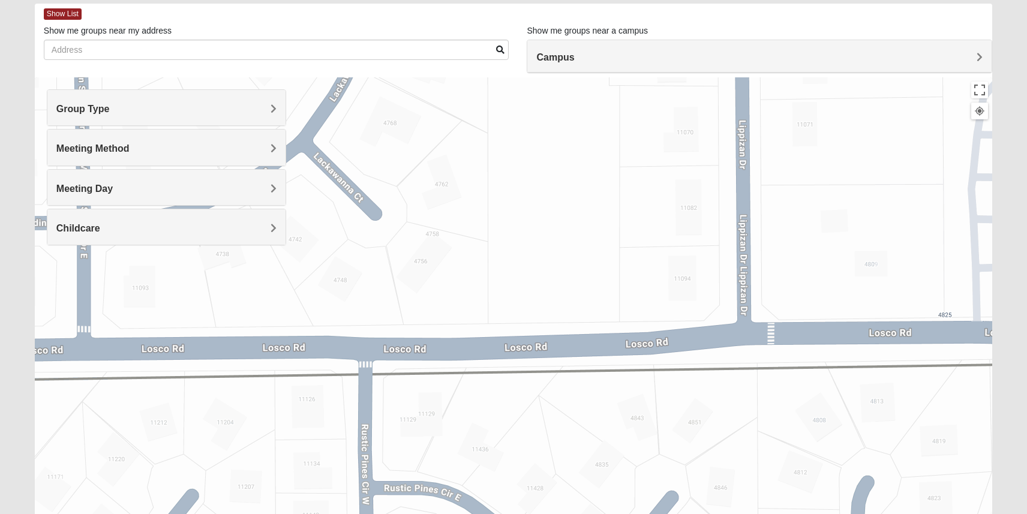
click at [125, 149] on span "Meeting Method" at bounding box center [92, 148] width 73 height 10
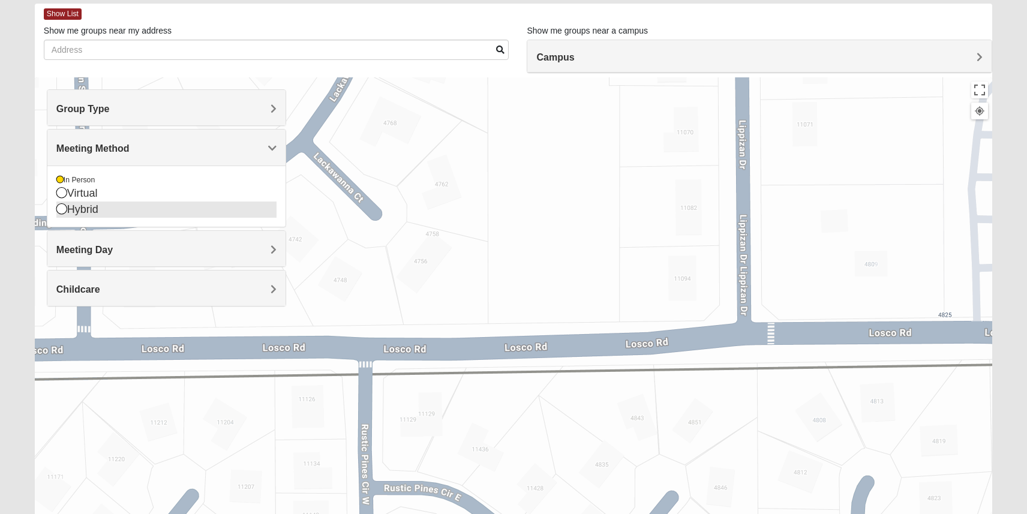
click at [65, 210] on icon at bounding box center [61, 208] width 11 height 11
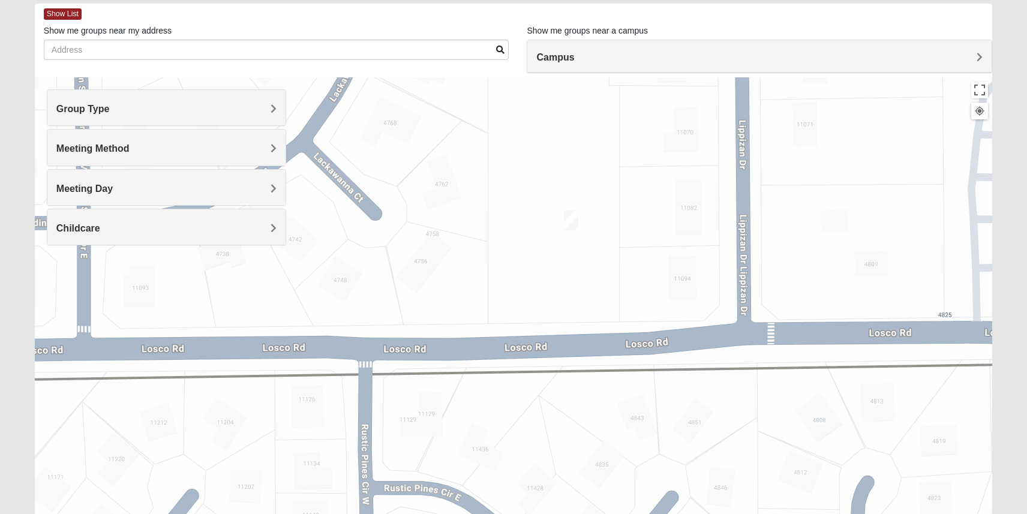
click at [154, 150] on h4 "Meeting Method" at bounding box center [166, 148] width 220 height 11
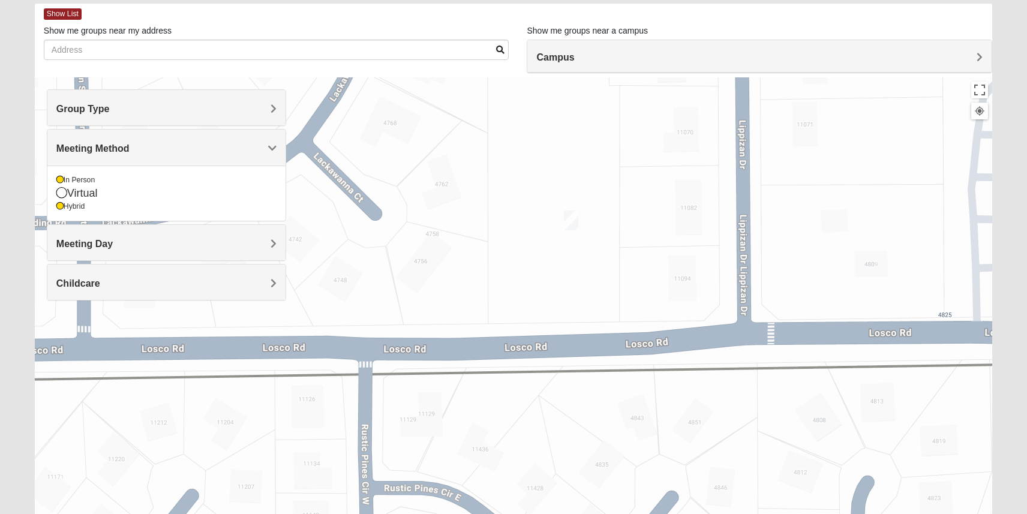
click at [119, 252] on div "Meeting Day" at bounding box center [166, 242] width 238 height 35
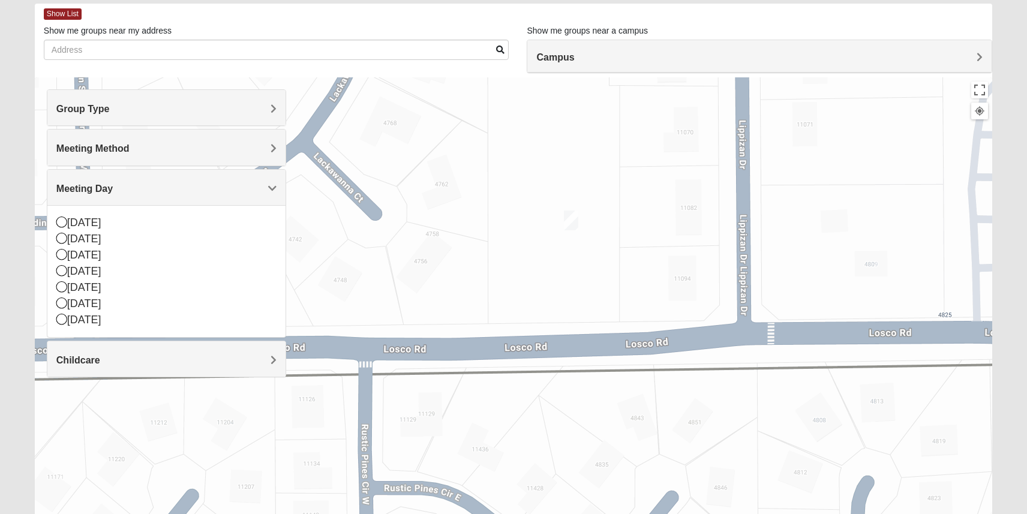
click at [157, 353] on div "Childcare" at bounding box center [166, 358] width 238 height 35
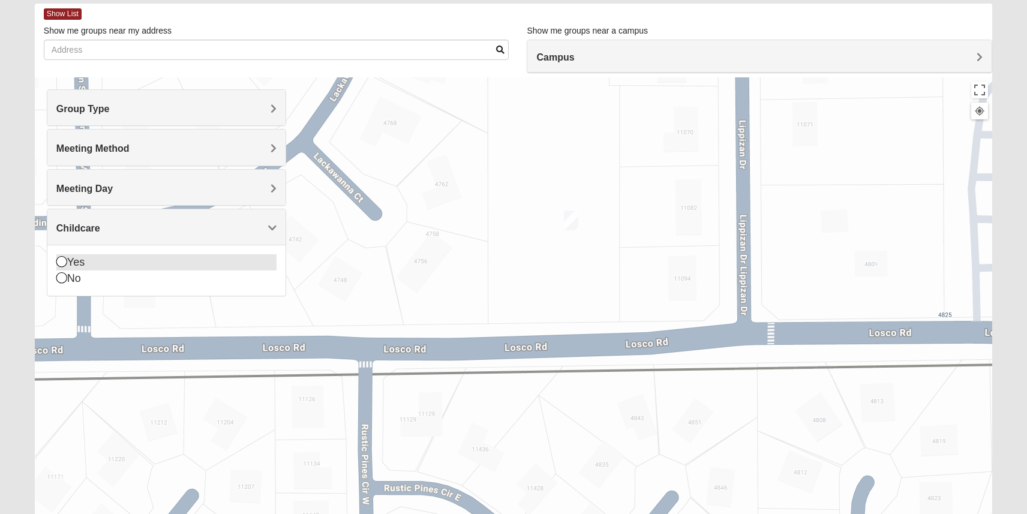
click at [63, 262] on icon at bounding box center [61, 261] width 11 height 11
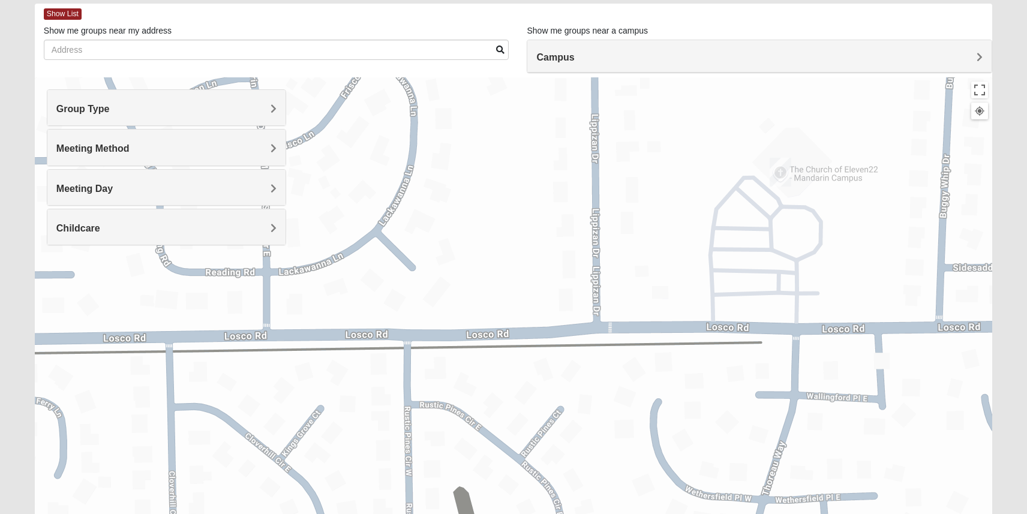
click at [776, 170] on img "Mandarin" at bounding box center [780, 172] width 22 height 29
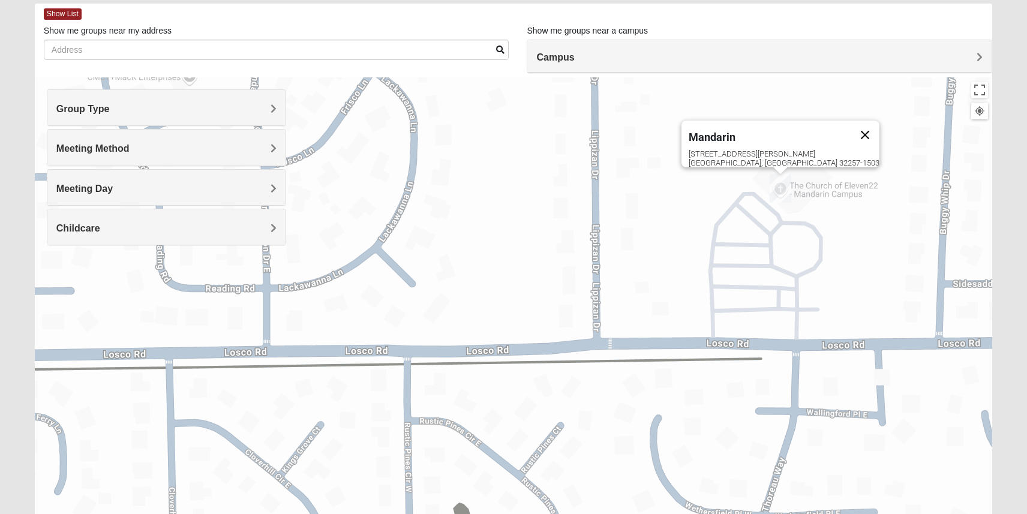
click at [850, 127] on button "Close" at bounding box center [864, 135] width 29 height 29
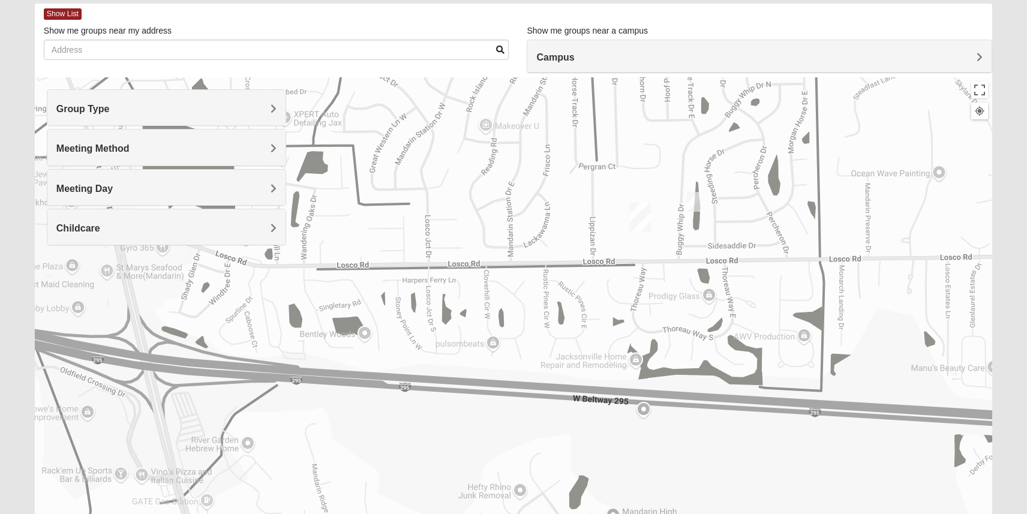
click at [702, 203] on div "To navigate, press the arrow keys." at bounding box center [513, 317] width 957 height 480
click at [699, 203] on img "On Campus Mixed Hoffstatter 32257" at bounding box center [694, 202] width 14 height 20
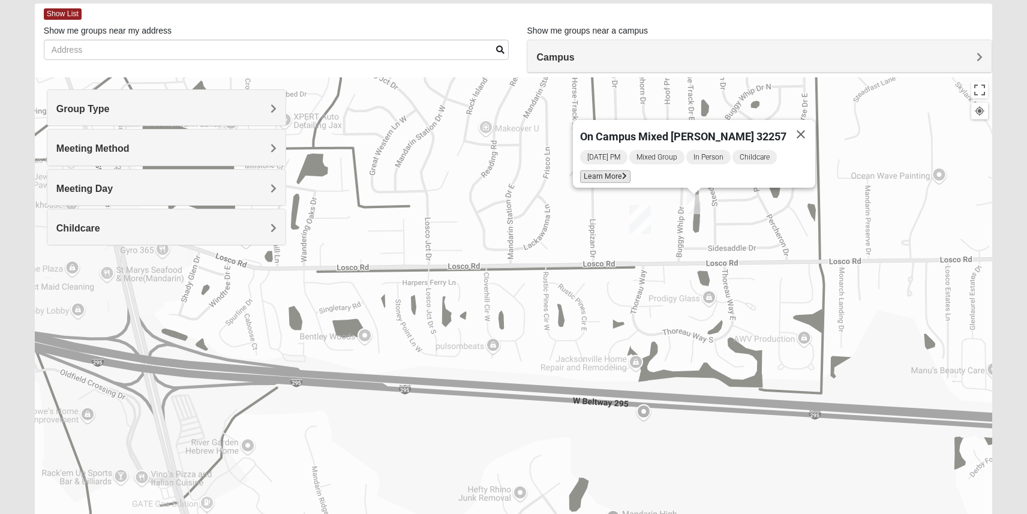
click at [625, 173] on span "Learn More" at bounding box center [605, 176] width 50 height 13
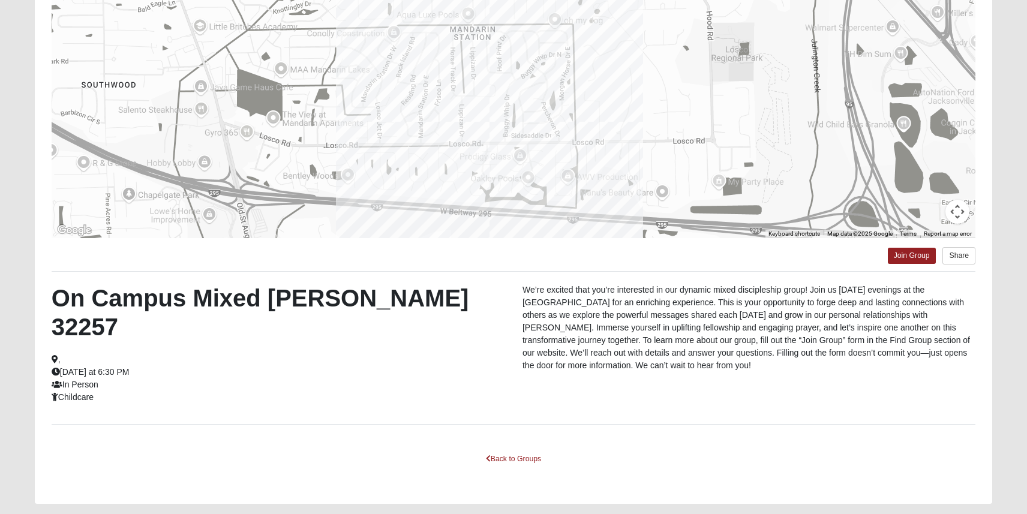
scroll to position [138, 0]
